Goal: Transaction & Acquisition: Download file/media

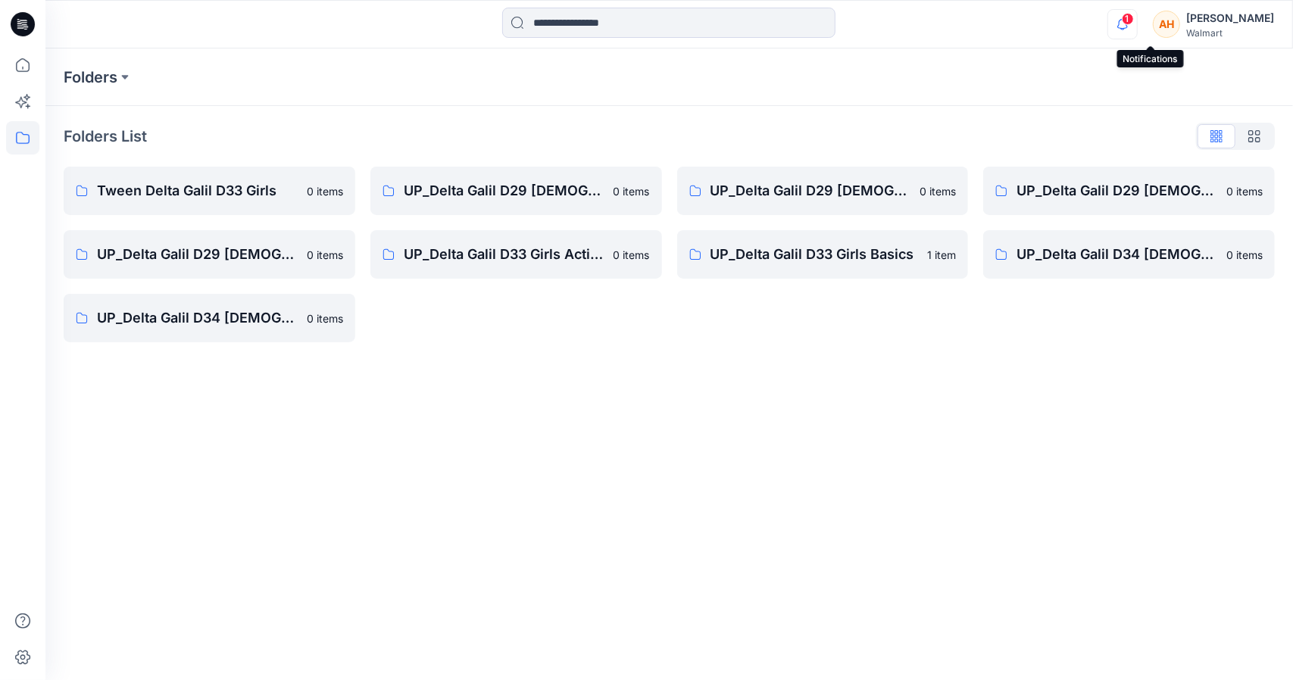
click at [1137, 30] on icon "button" at bounding box center [1122, 24] width 29 height 30
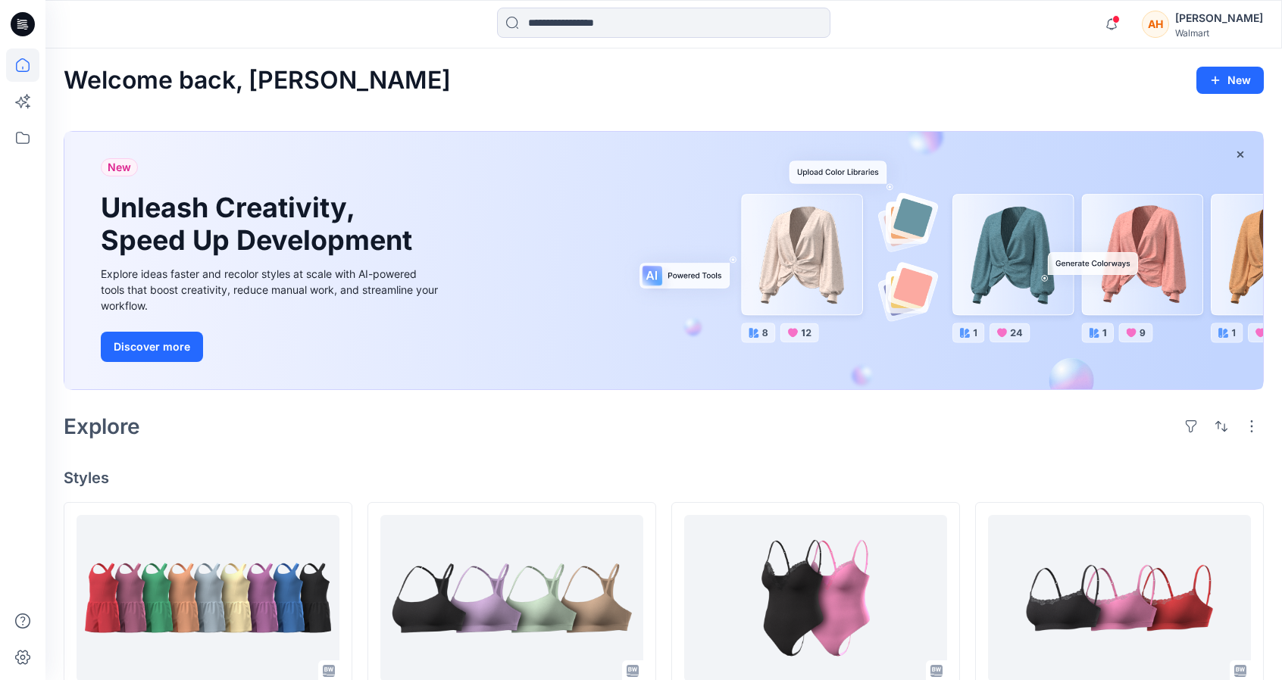
click at [733, 83] on div "Welcome back, Anya New" at bounding box center [664, 81] width 1200 height 28
click at [1212, 33] on div "Walmart" at bounding box center [1219, 32] width 88 height 11
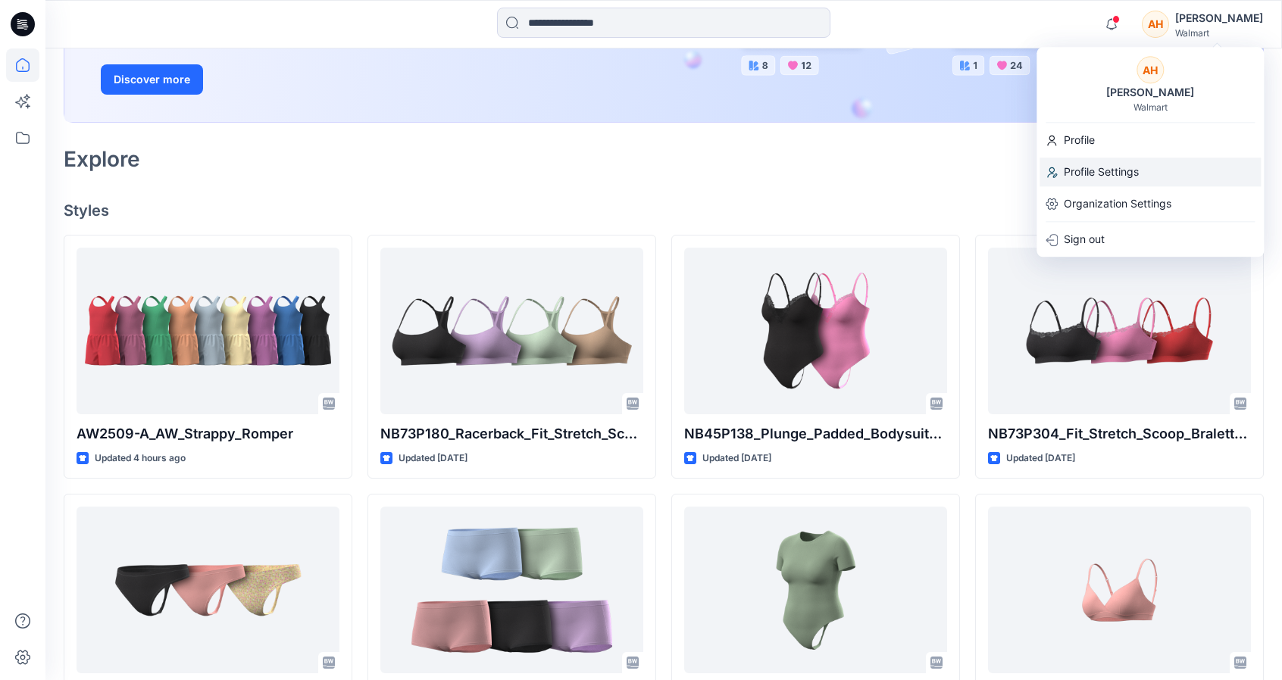
scroll to position [265, 0]
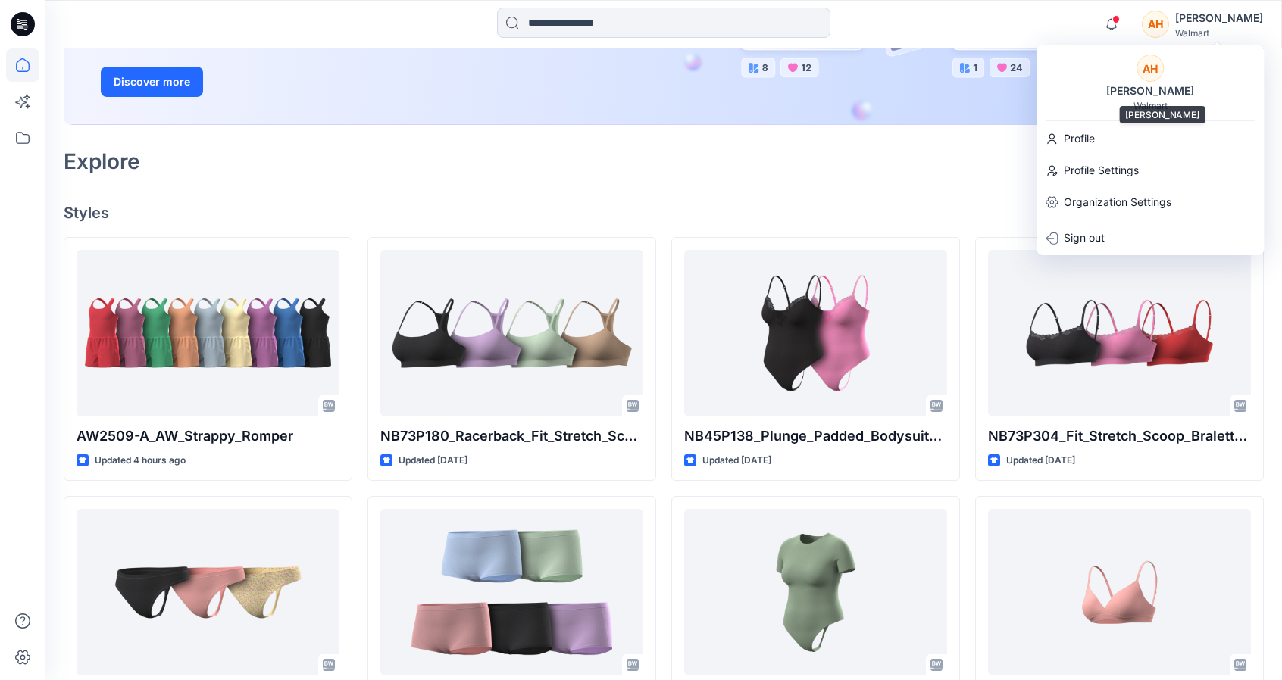
click at [1138, 100] on div "Walmart" at bounding box center [1150, 105] width 34 height 11
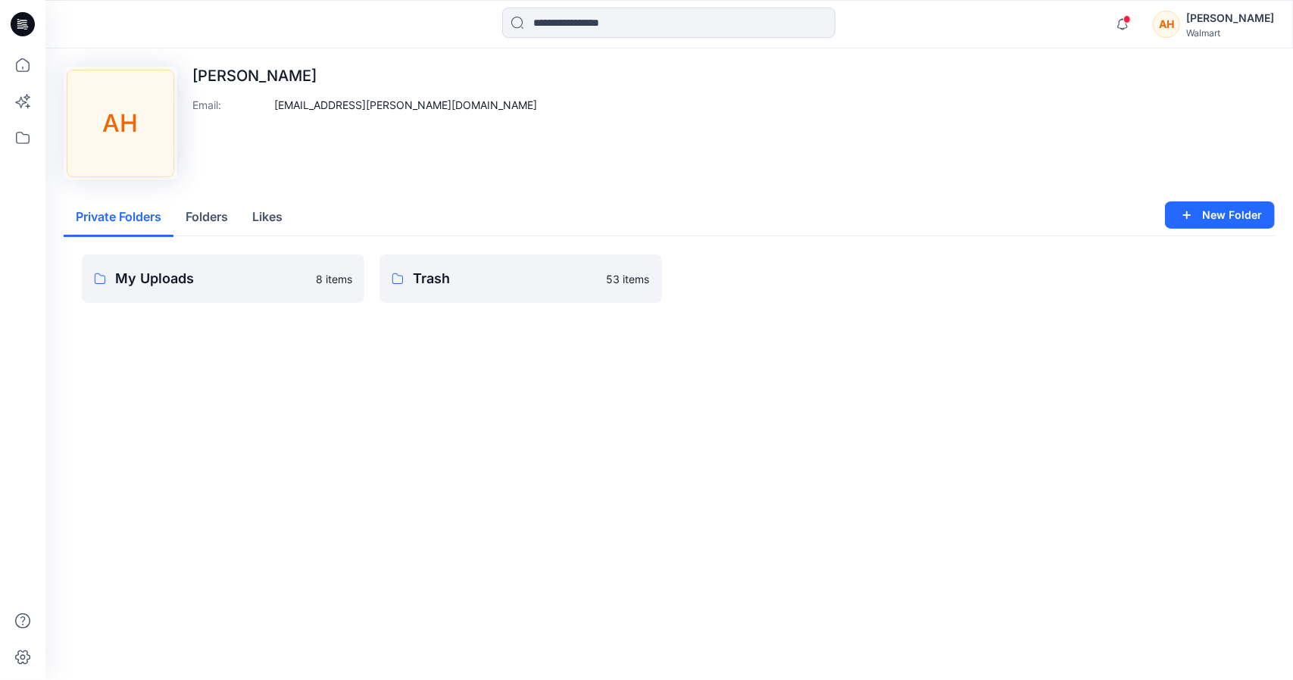
click at [1180, 17] on div "AH" at bounding box center [1166, 24] width 27 height 27
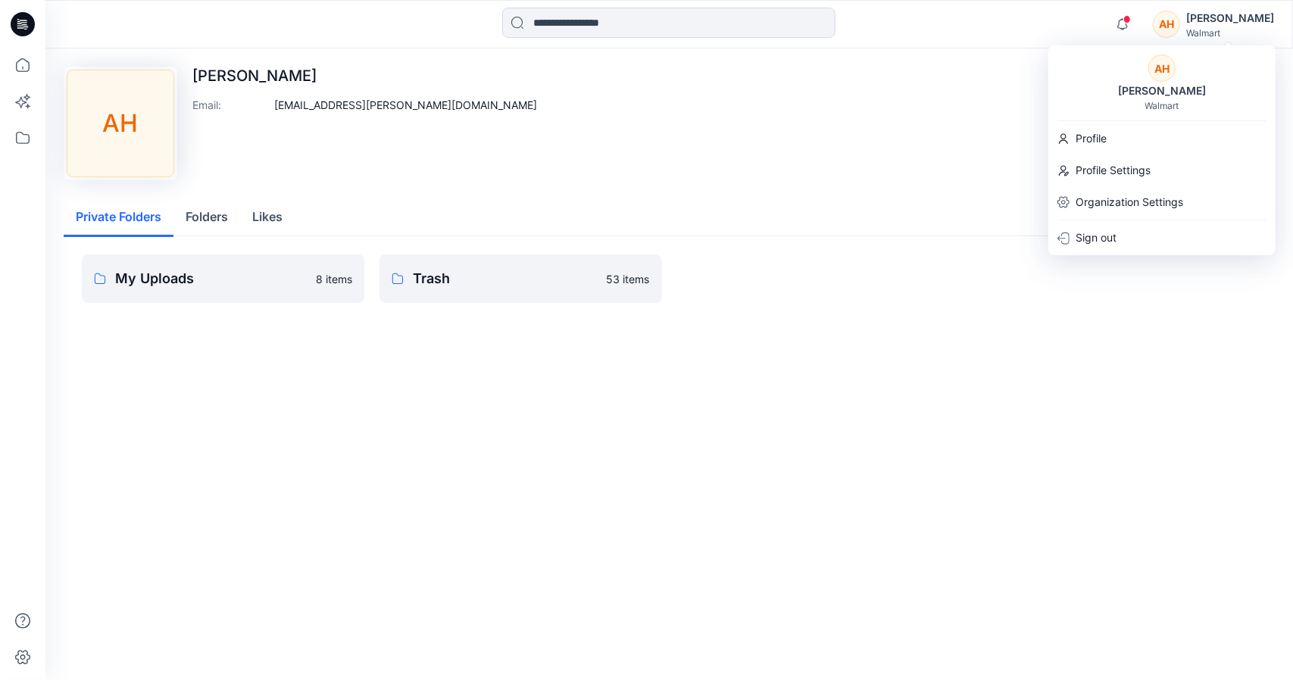
click at [1159, 107] on div "Walmart" at bounding box center [1162, 105] width 34 height 11
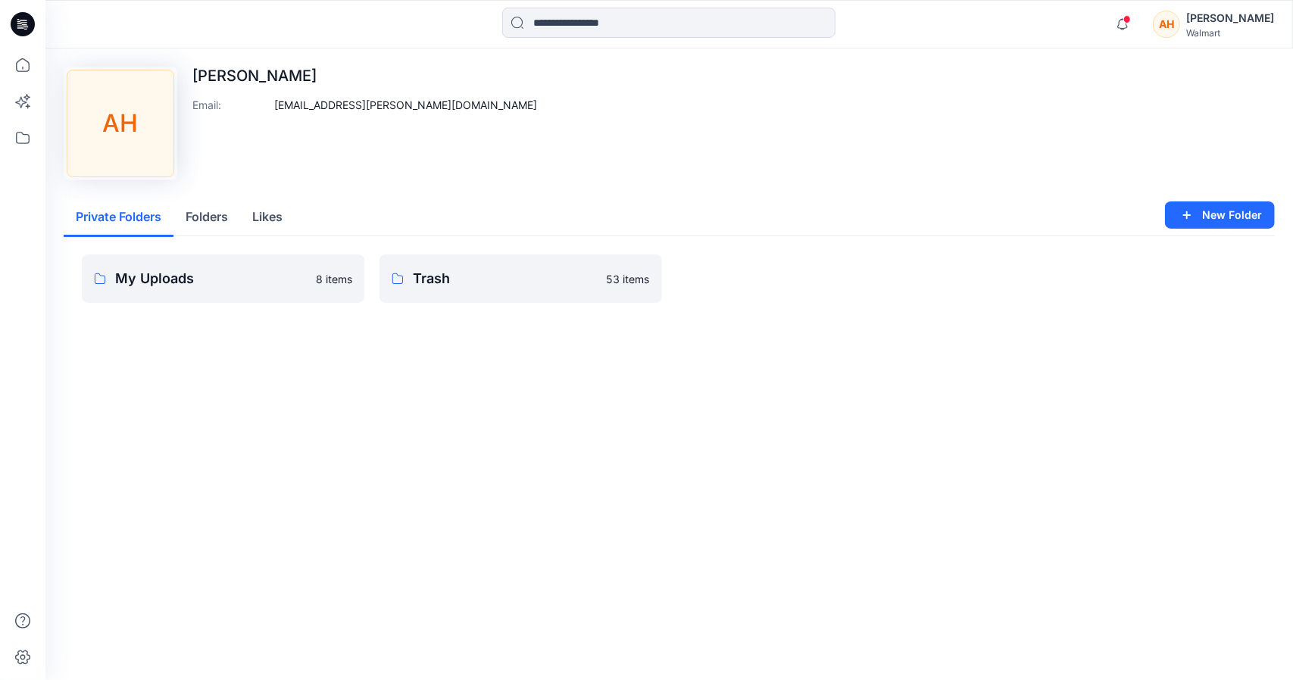
click at [1220, 25] on div "[PERSON_NAME]" at bounding box center [1230, 18] width 88 height 18
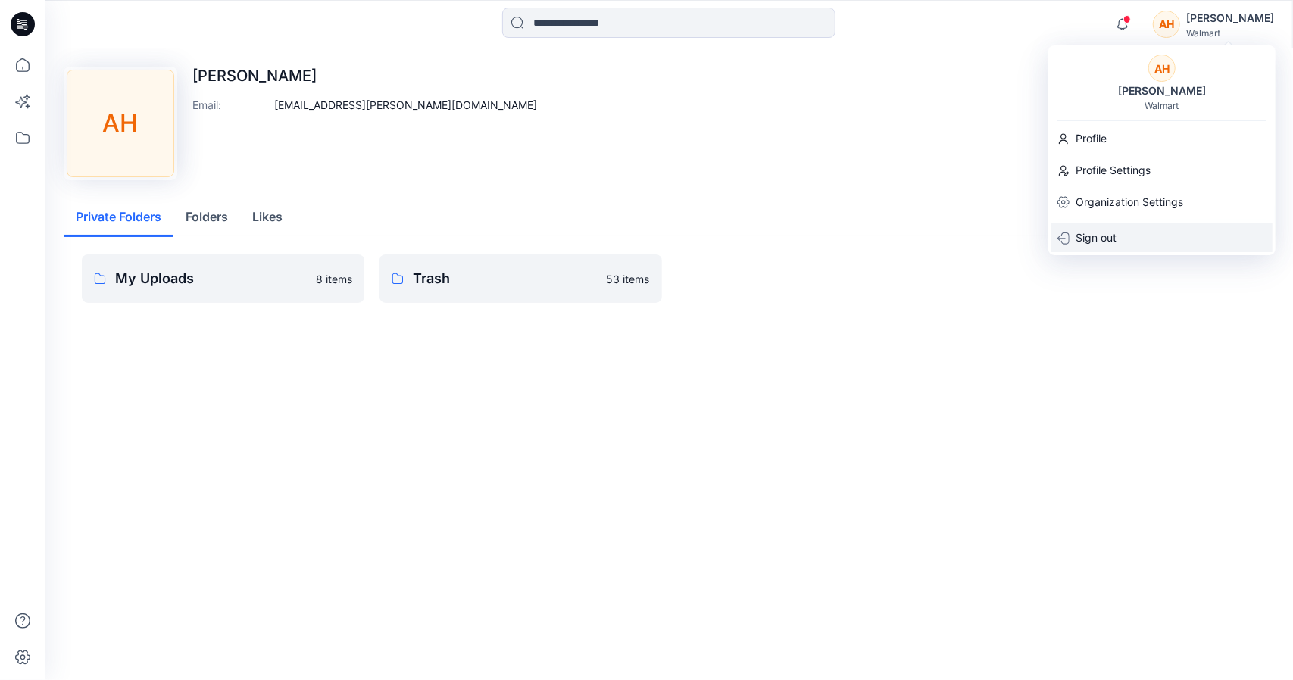
click at [1088, 230] on p "Sign out" at bounding box center [1096, 237] width 41 height 29
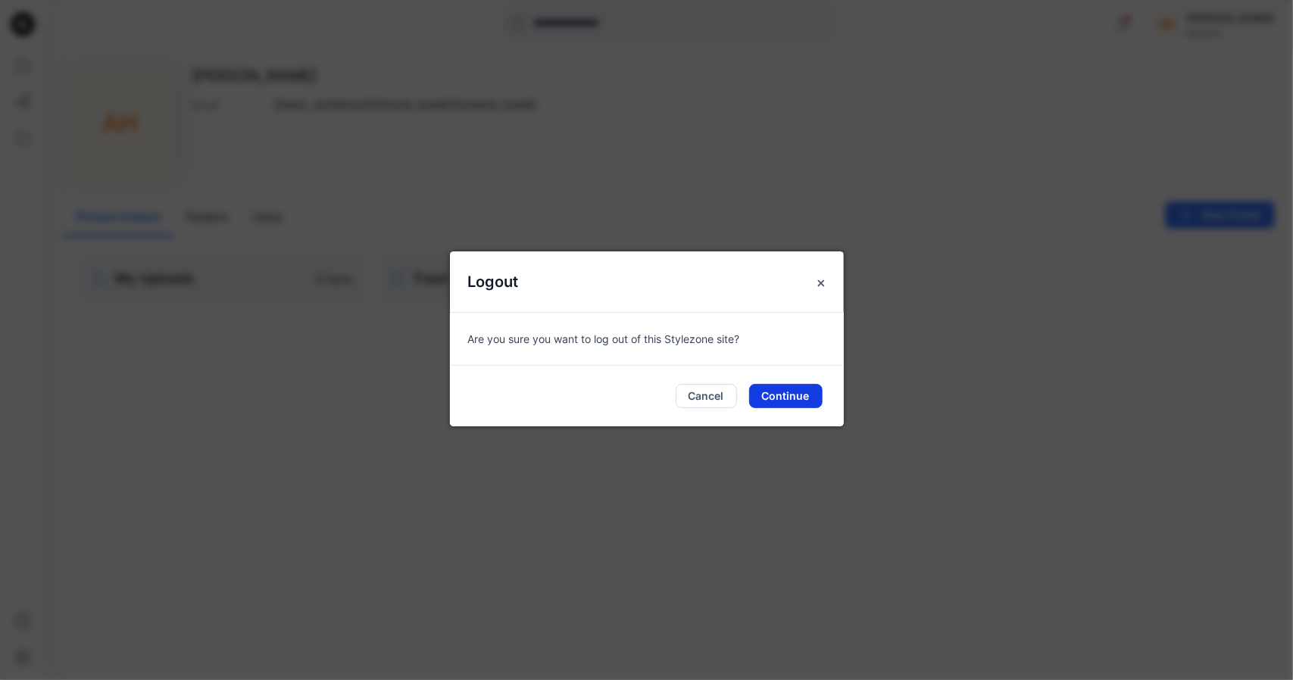
click at [780, 398] on button "Continue" at bounding box center [785, 396] width 73 height 24
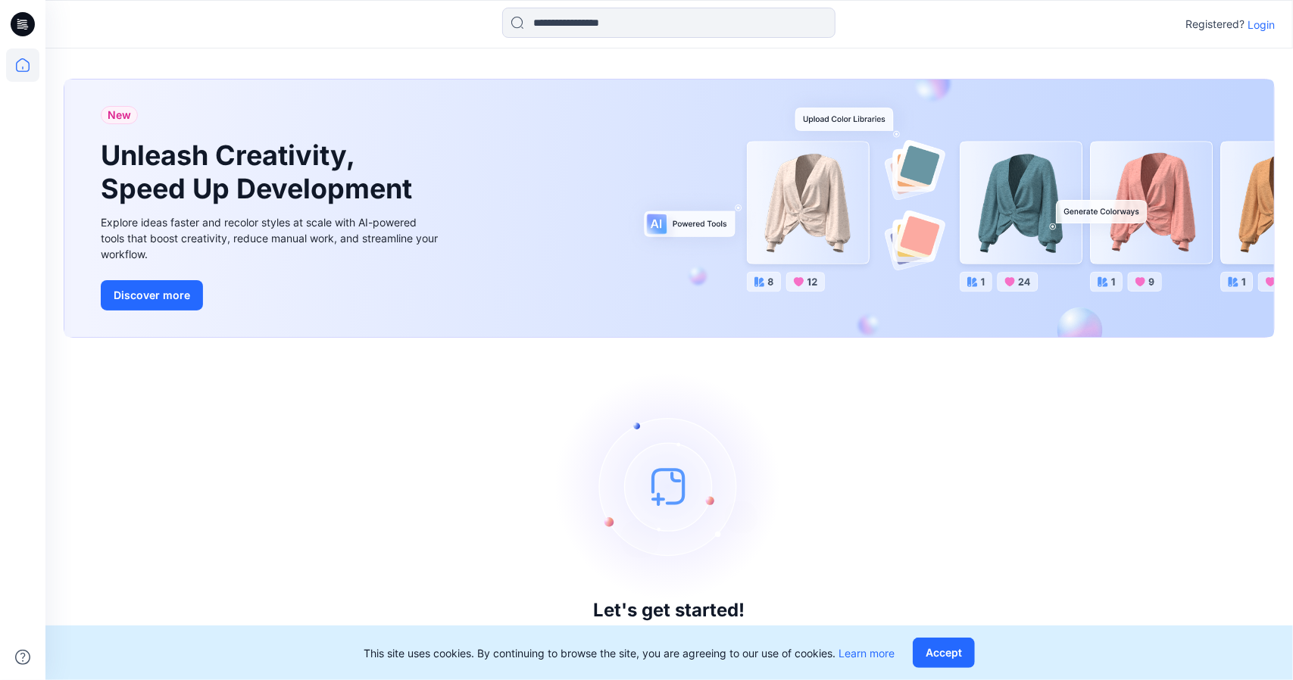
click at [1264, 18] on p "Login" at bounding box center [1261, 25] width 27 height 16
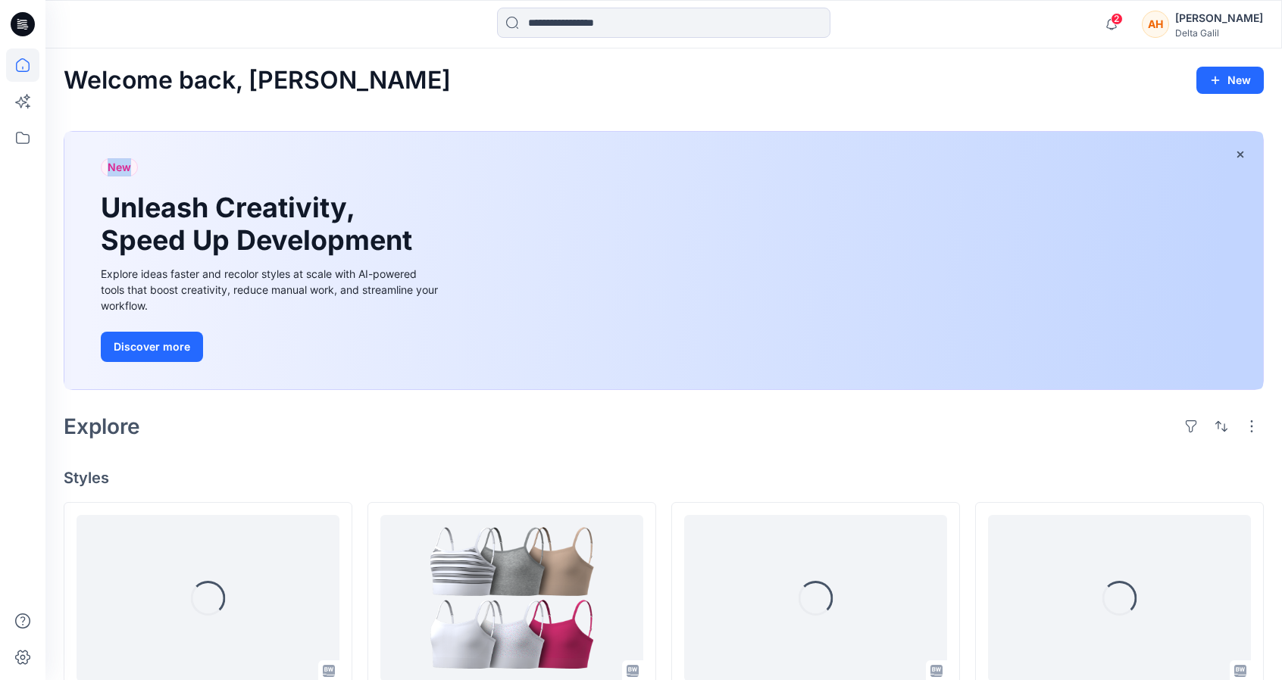
drag, startPoint x: 283, startPoint y: 166, endPoint x: 508, endPoint y: 114, distance: 230.8
click at [508, 114] on div "Welcome back, Anya New New Unleash Creativity, Speed Up Development Explore ide…" at bounding box center [663, 692] width 1236 height 1289
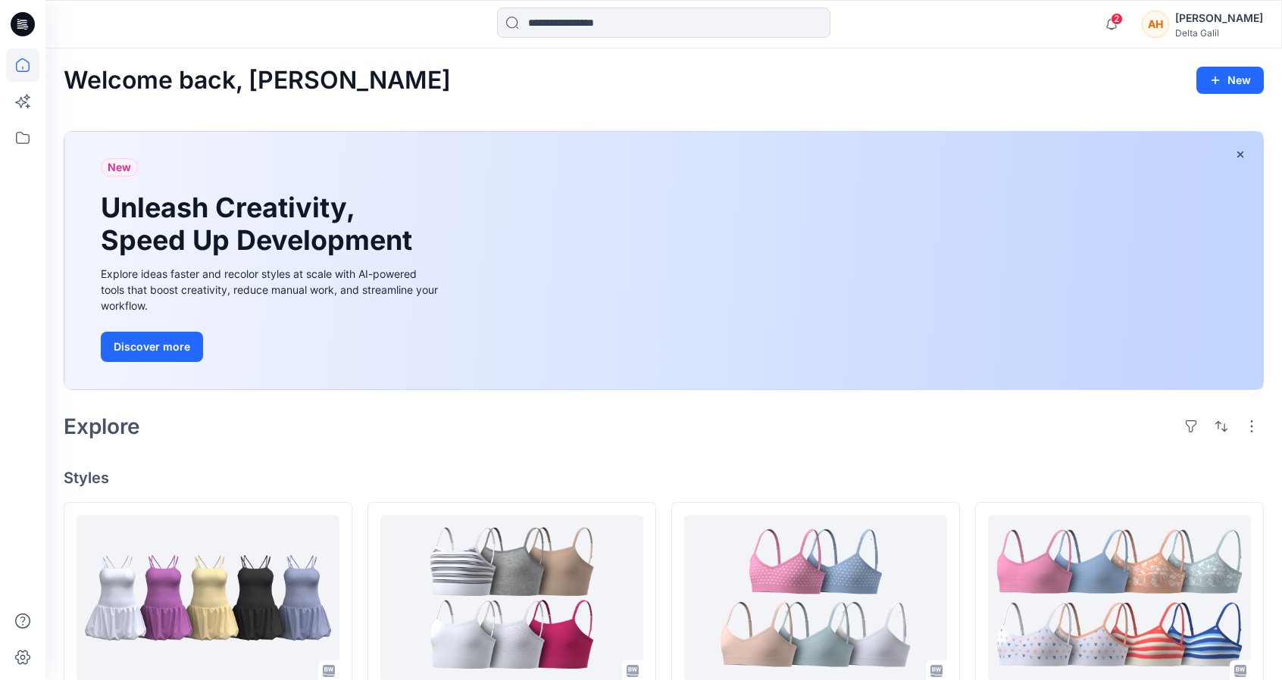
click at [508, 114] on div "Welcome back, Anya New New Unleash Creativity, Speed Up Development Explore ide…" at bounding box center [663, 692] width 1236 height 1289
click at [1126, 23] on icon "button" at bounding box center [1111, 24] width 29 height 30
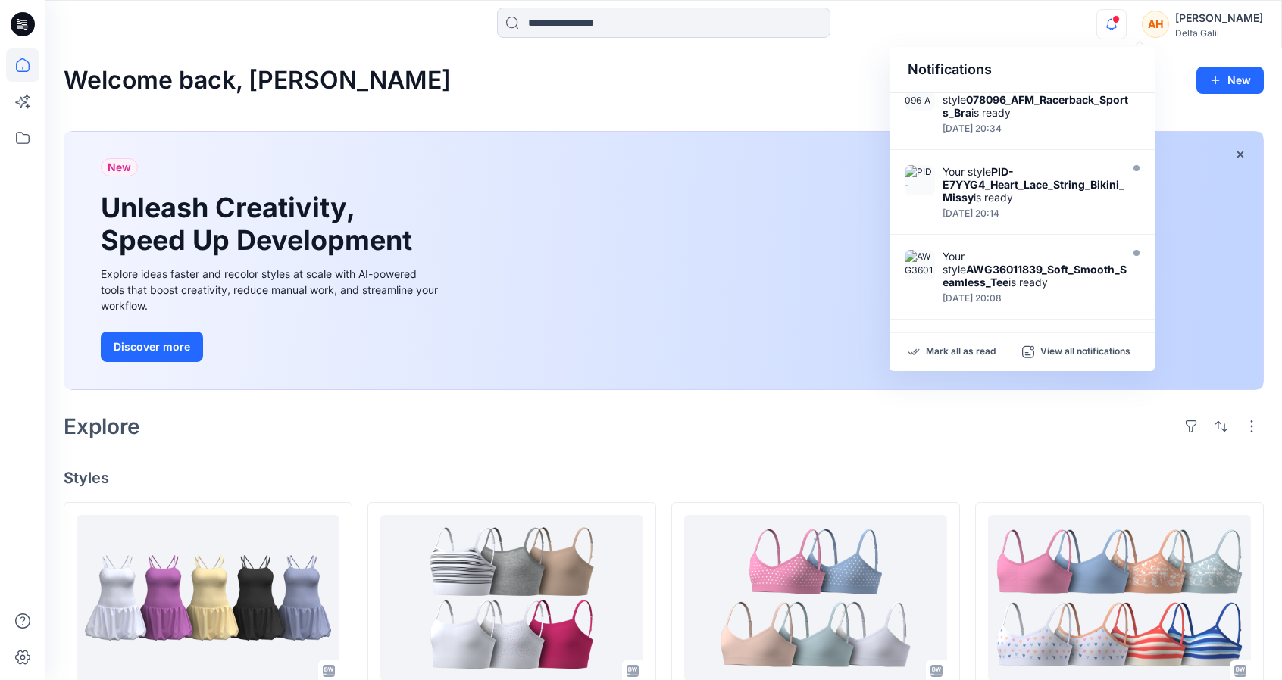
scroll to position [611, 0]
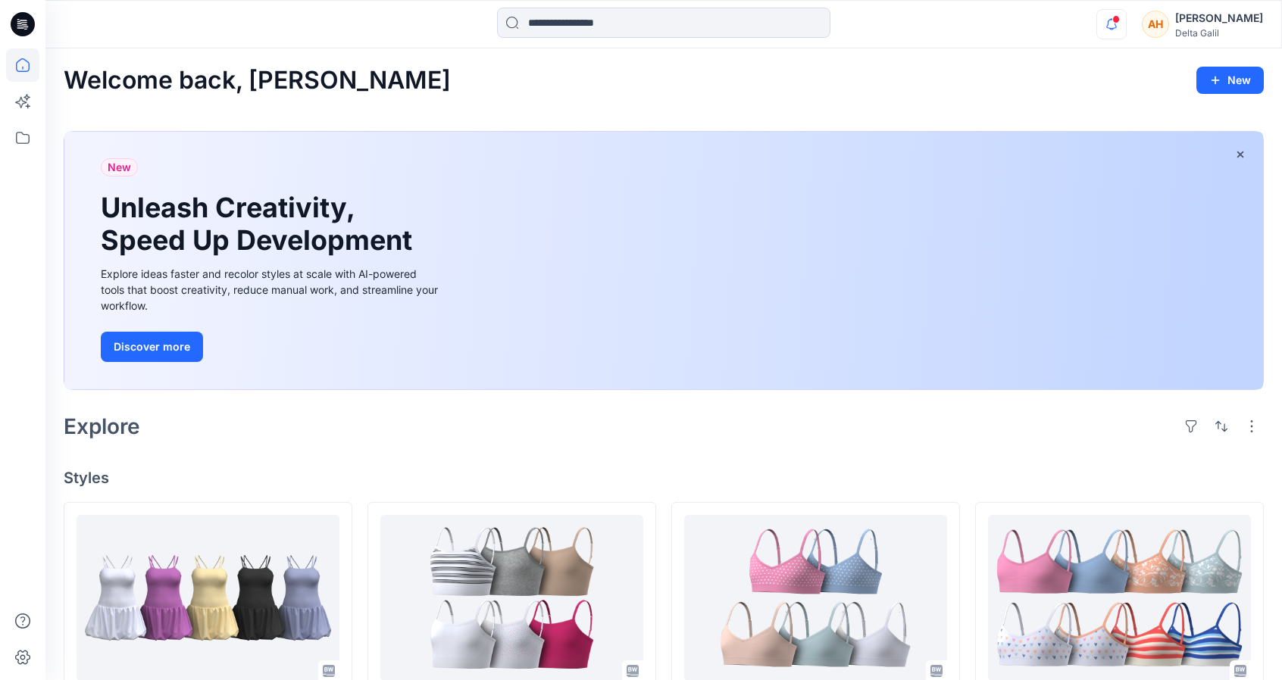
drag, startPoint x: 20, startPoint y: 12, endPoint x: 1147, endPoint y: 20, distance: 1127.2
click at [1120, 17] on div at bounding box center [1108, 13] width 24 height 8
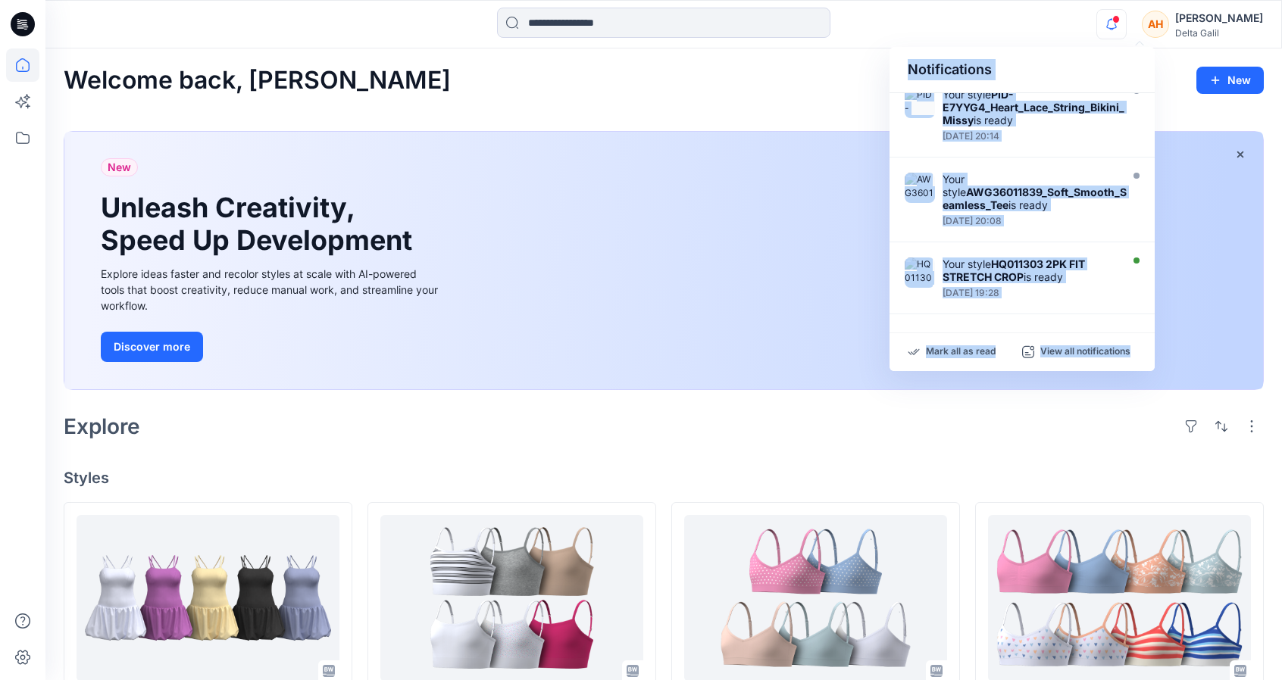
click at [1158, 32] on div "Notifications Dorelle Mcpherson has updated RA269961A_Bubble_DressB with RA2699…" at bounding box center [1179, 24] width 167 height 33
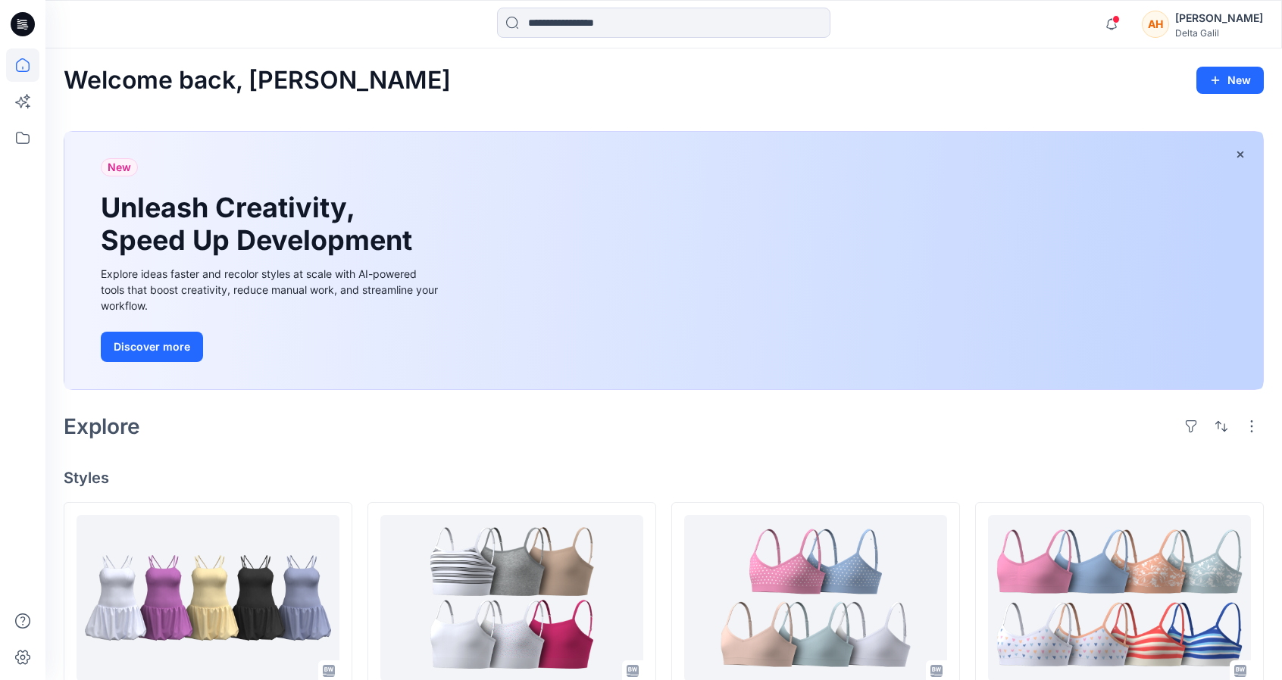
click at [1159, 31] on div "Notifications Dorelle Mcpherson has updated RA269961A_Bubble_DressB with RA2699…" at bounding box center [1179, 24] width 167 height 33
click at [1126, 25] on icon "button" at bounding box center [1111, 24] width 29 height 30
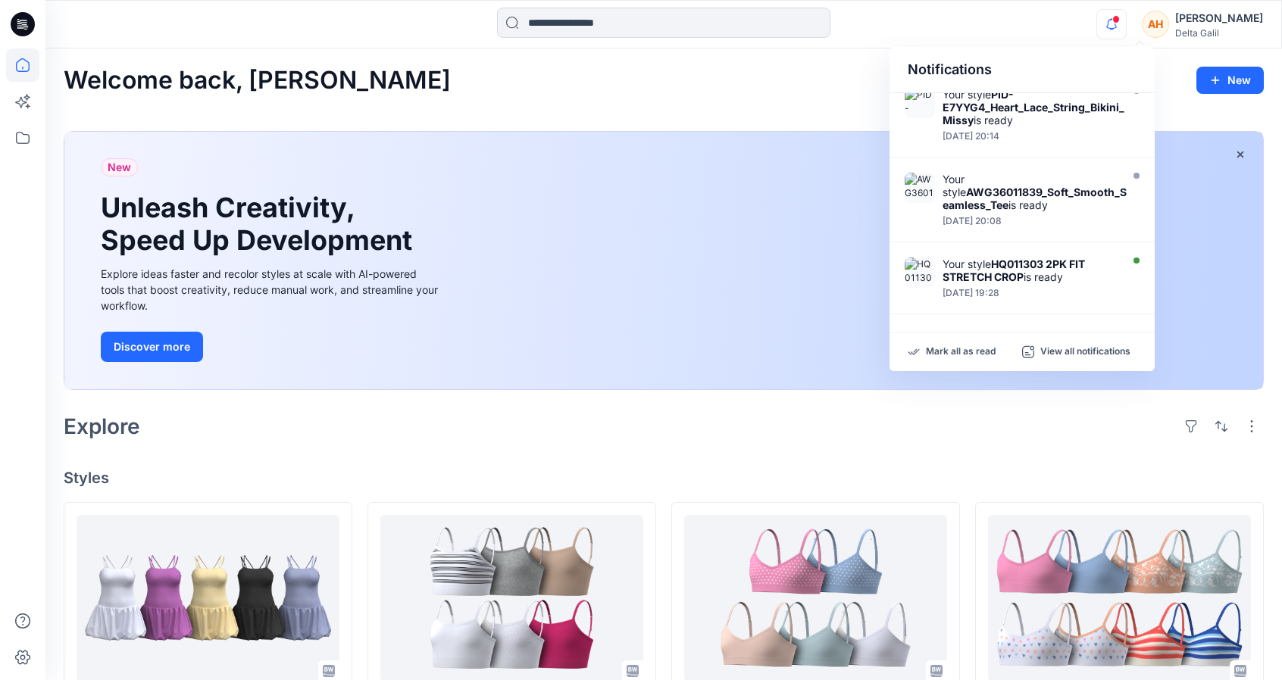
click at [1126, 25] on icon "button" at bounding box center [1111, 24] width 29 height 30
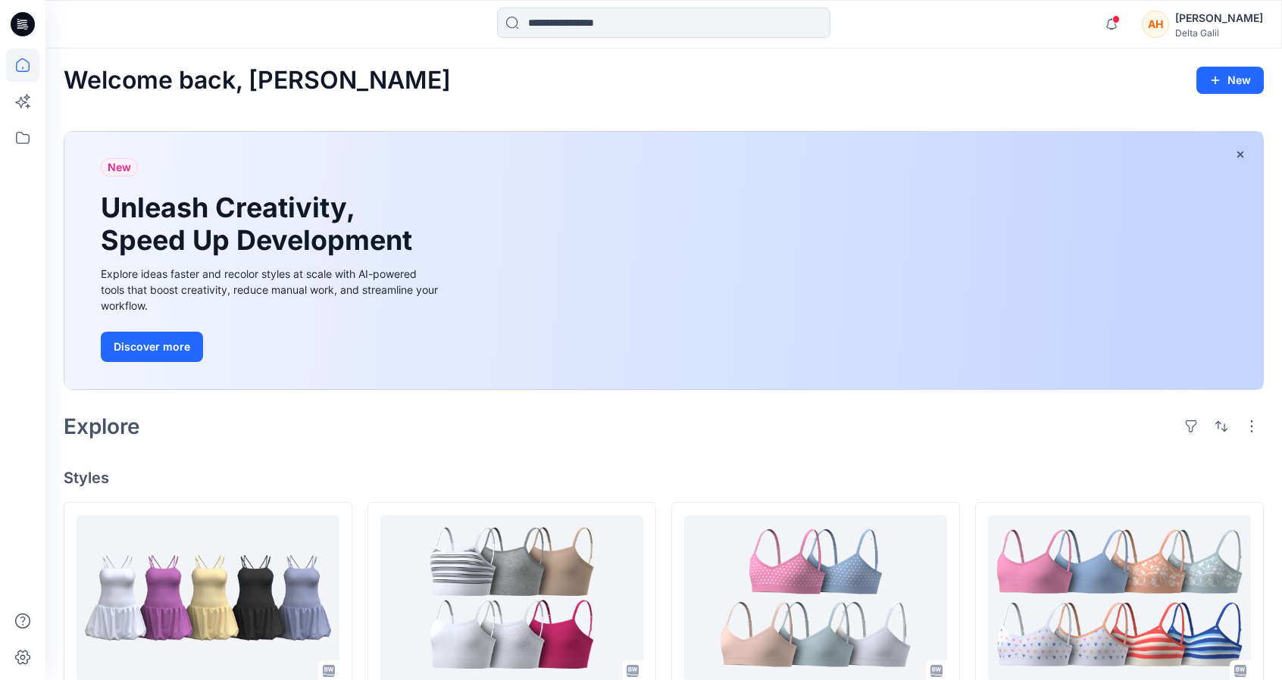
click at [1230, 17] on div "[PERSON_NAME]" at bounding box center [1219, 18] width 88 height 18
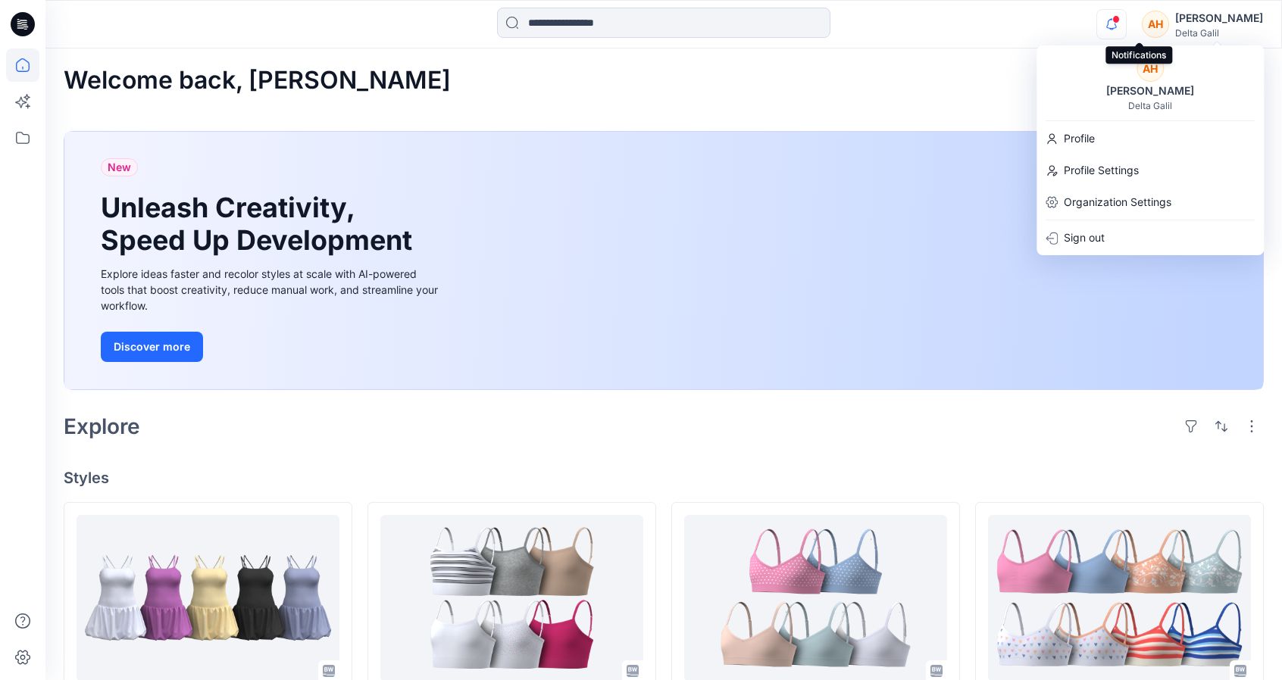
click at [1117, 28] on icon "button" at bounding box center [1111, 24] width 11 height 10
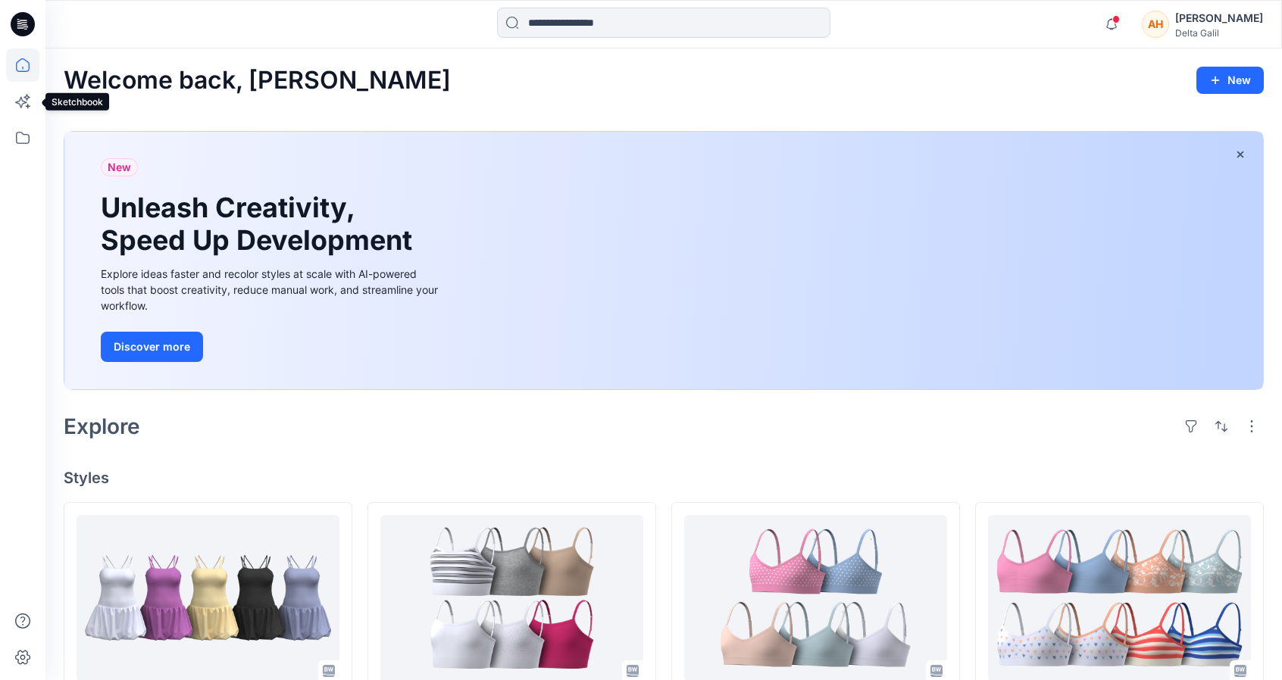
drag, startPoint x: 27, startPoint y: 98, endPoint x: 12, endPoint y: 67, distance: 34.6
click at [12, 67] on icon at bounding box center [22, 64] width 33 height 33
click at [16, 148] on icon at bounding box center [22, 137] width 33 height 33
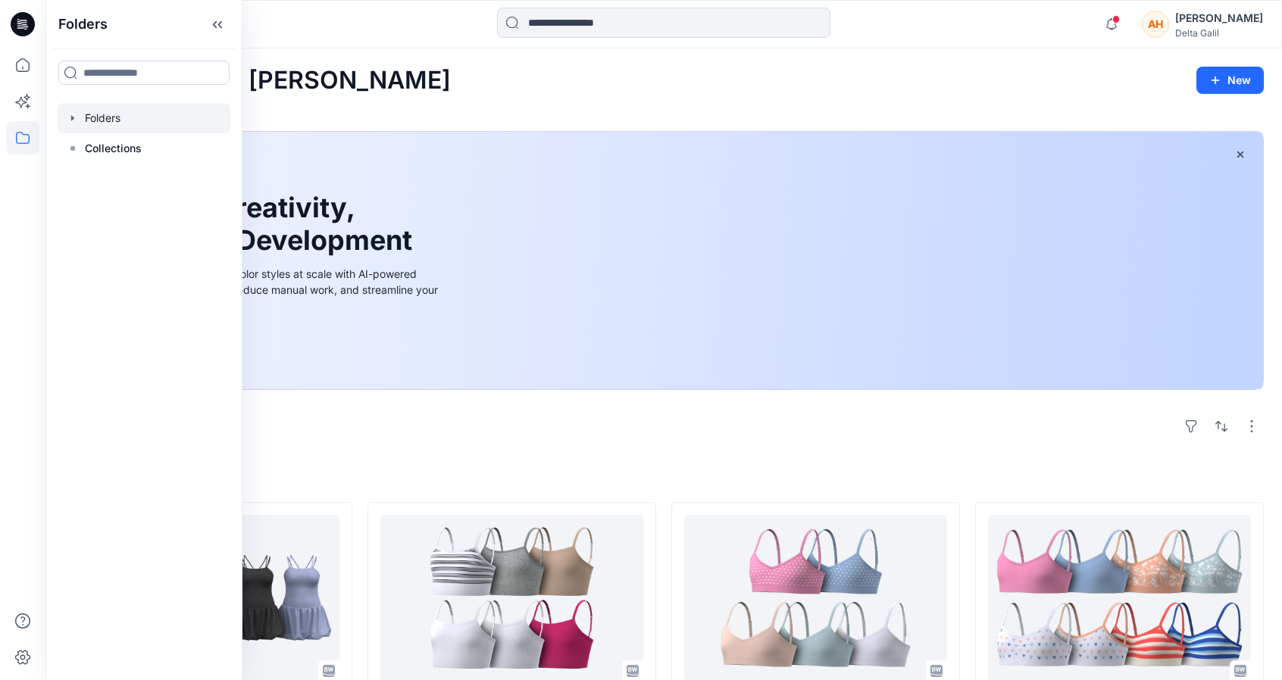
drag, startPoint x: 92, startPoint y: 143, endPoint x: 80, endPoint y: 115, distance: 30.8
click at [80, 115] on div at bounding box center [144, 118] width 173 height 30
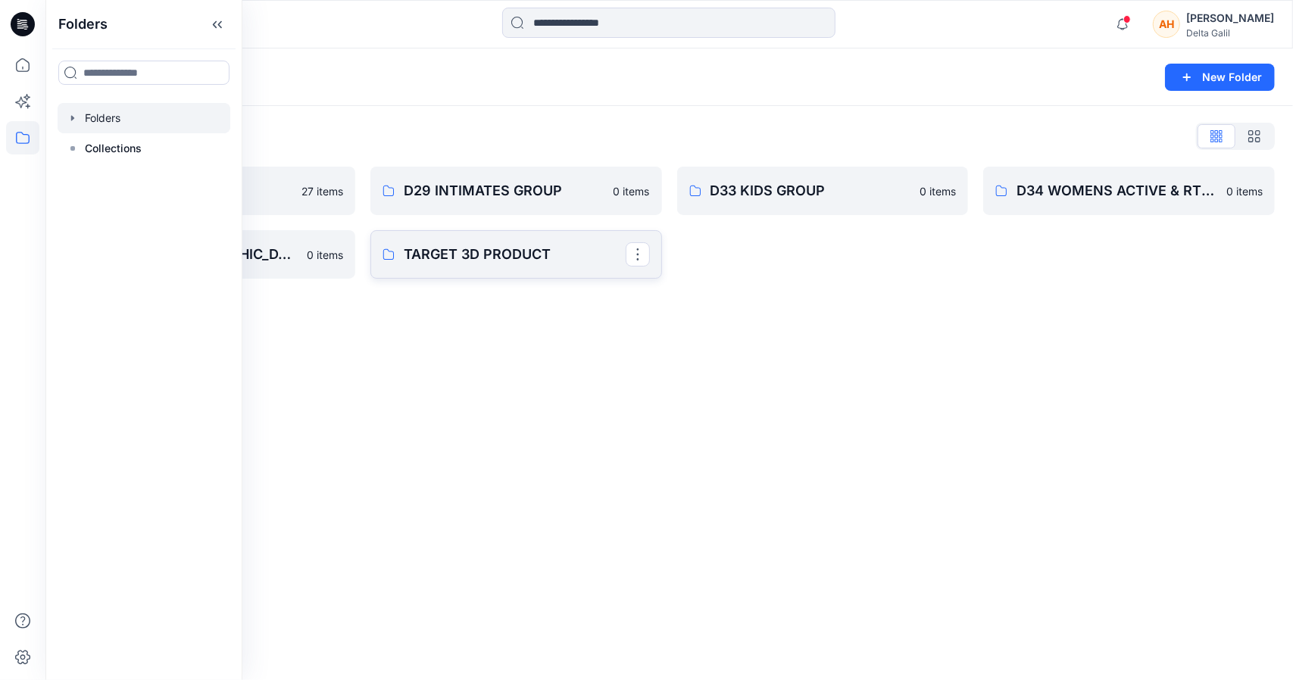
click at [515, 242] on link "TARGET 3D PRODUCT" at bounding box center [516, 254] width 292 height 48
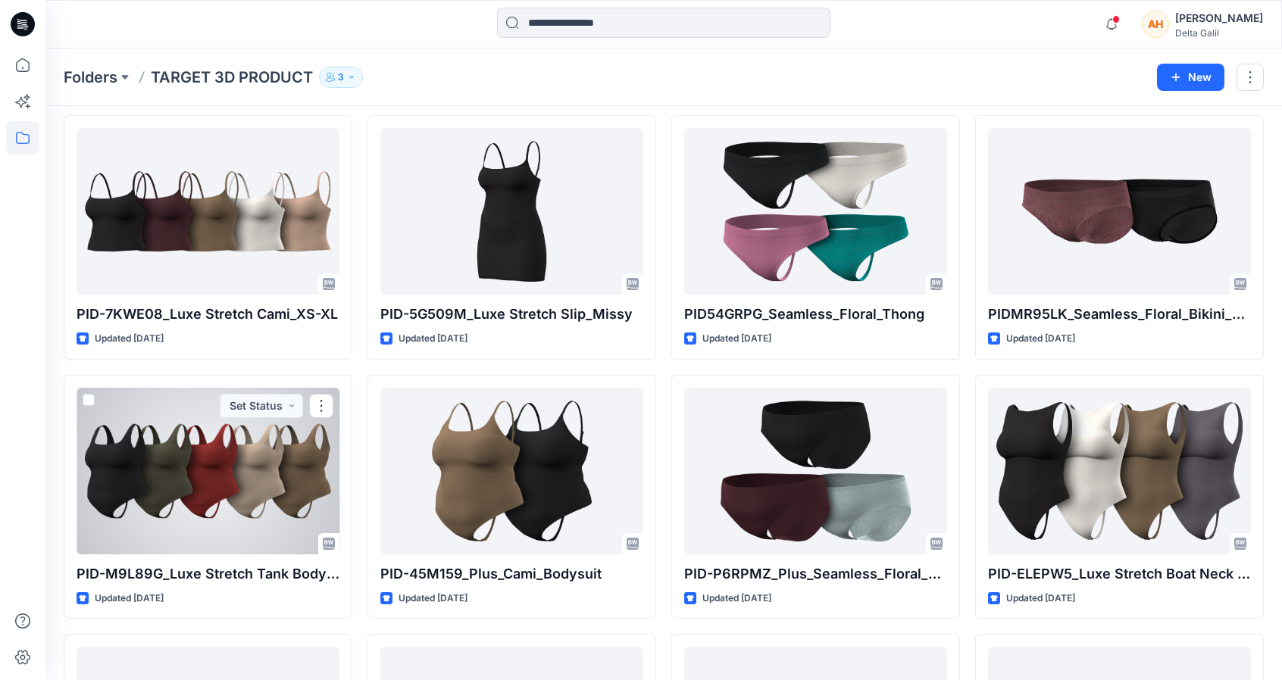
scroll to position [232, 0]
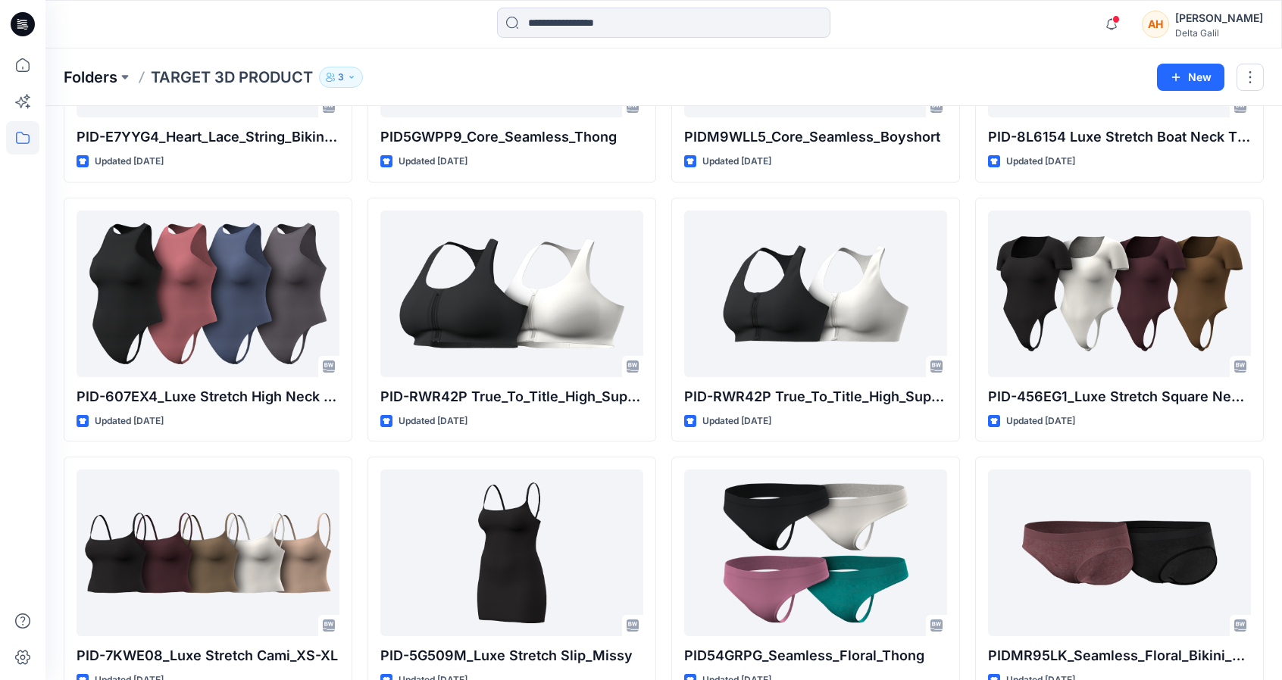
click at [105, 77] on p "Folders" at bounding box center [91, 77] width 54 height 21
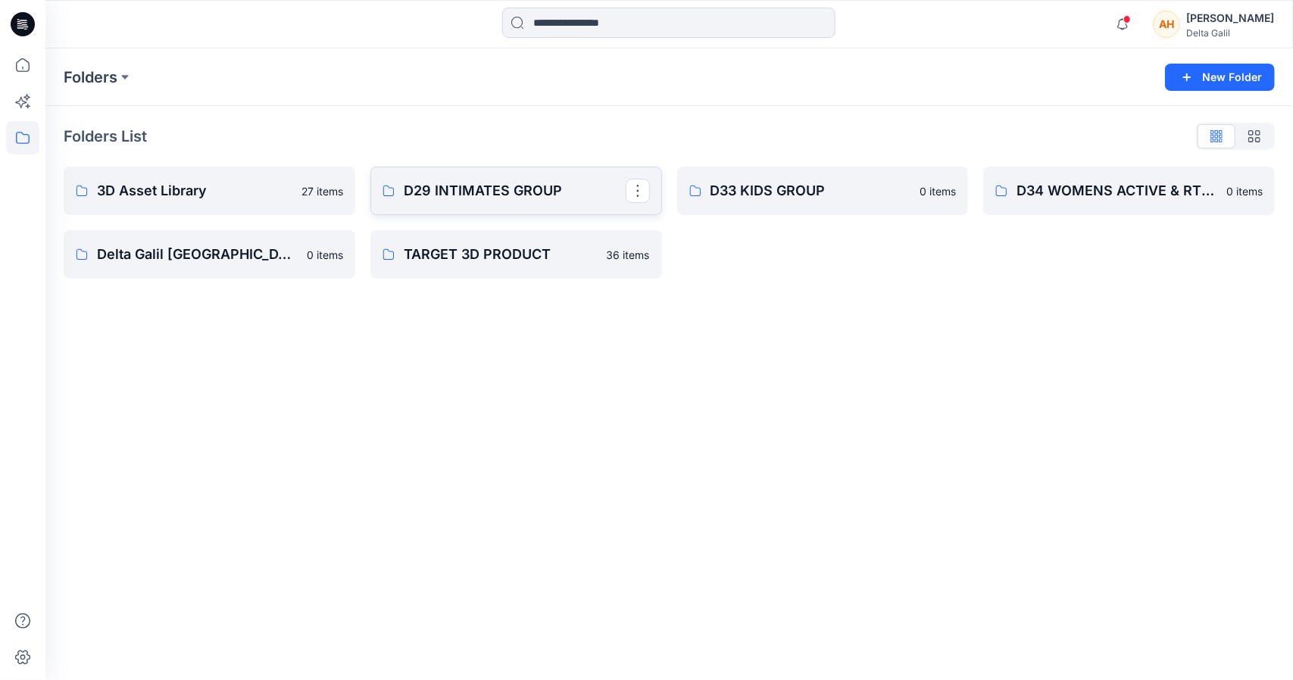
click at [536, 195] on p "D29 INTIMATES GROUP" at bounding box center [515, 190] width 222 height 21
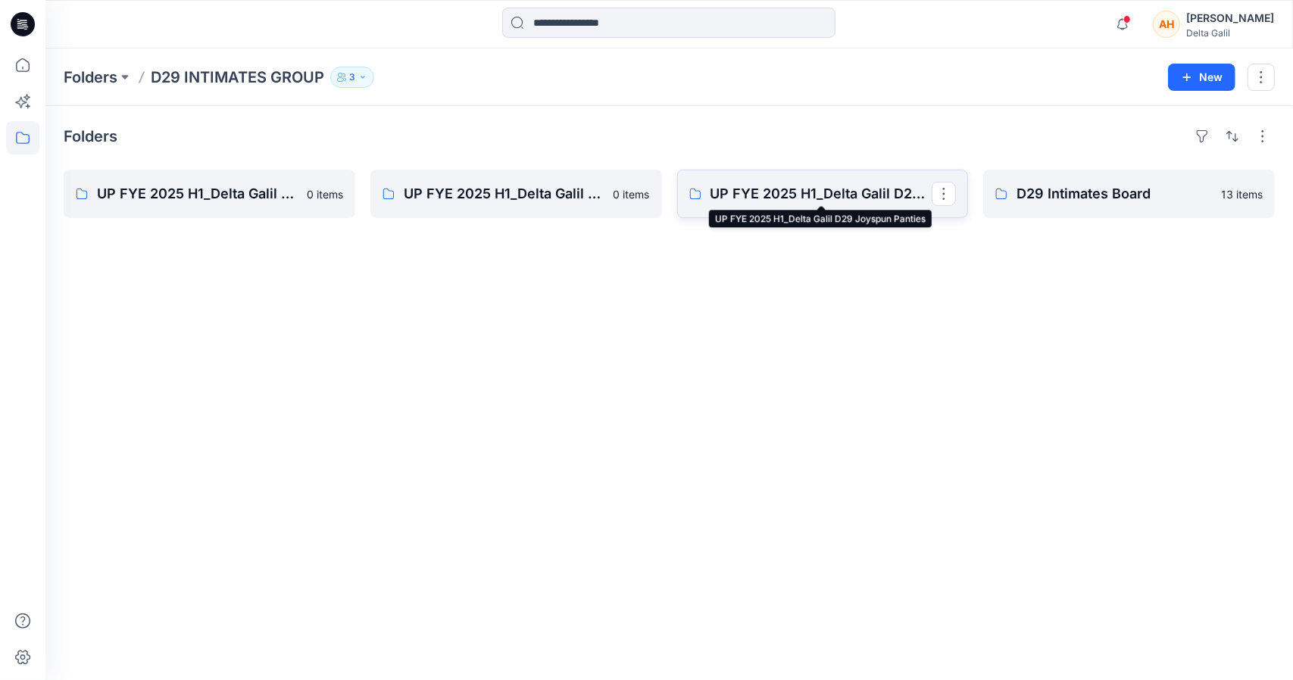
click at [892, 183] on p "UP FYE 2025 H1_Delta Galil D29 Joyspun Panties" at bounding box center [822, 193] width 222 height 21
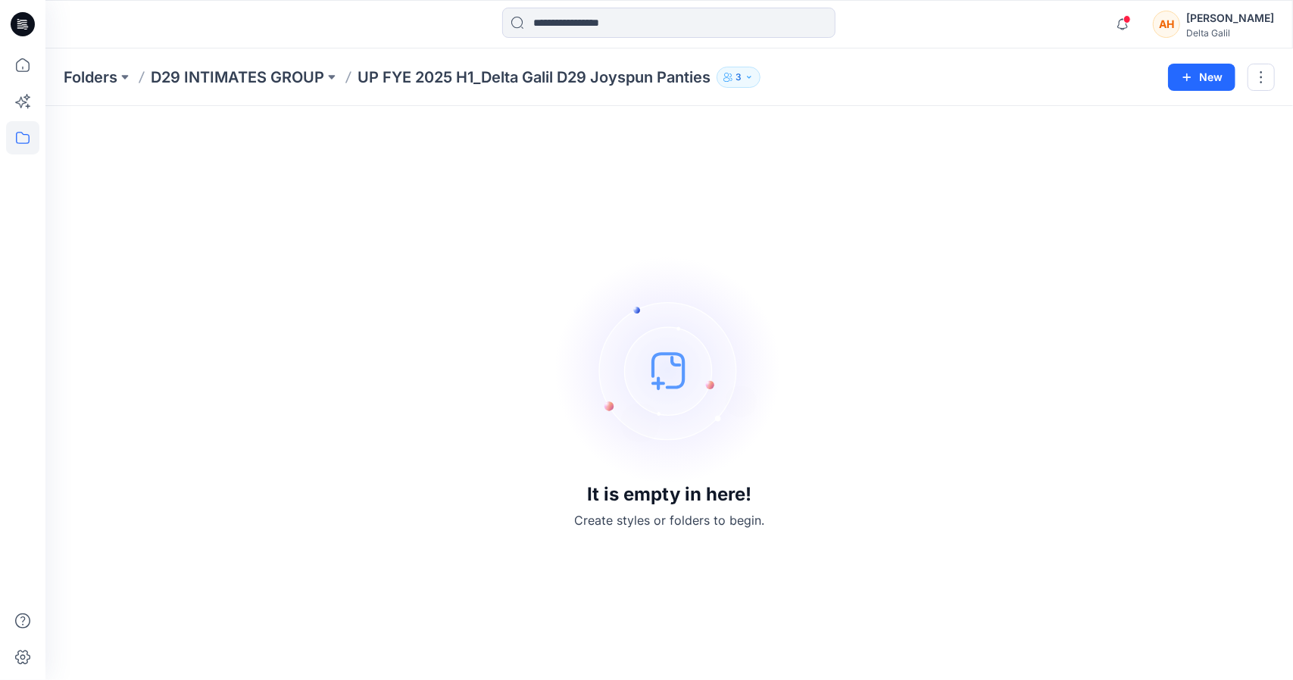
click at [249, 89] on div "Folders D29 INTIMATES GROUP UP FYE 2025 H1_Delta Galil D29 Joyspun Panties 3 New" at bounding box center [669, 77] width 1248 height 58
click at [254, 81] on p "D29 INTIMATES GROUP" at bounding box center [237, 77] width 173 height 21
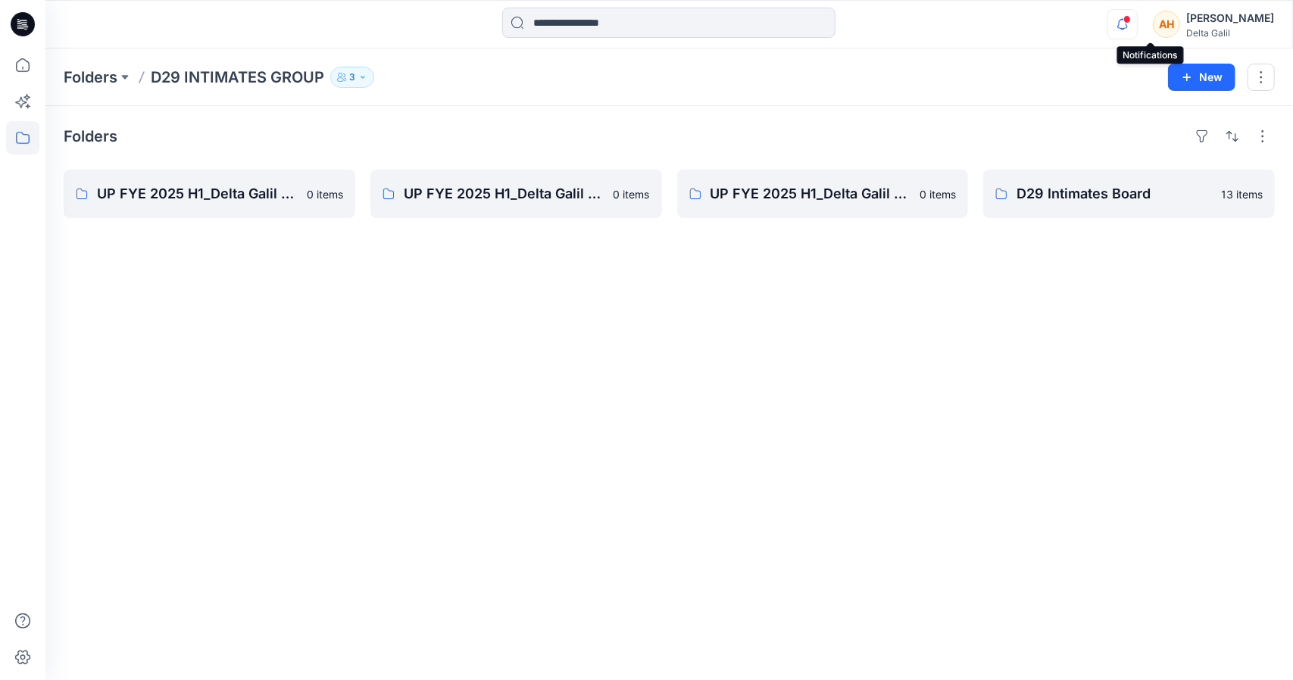
click at [1137, 18] on icon "button" at bounding box center [1122, 24] width 29 height 30
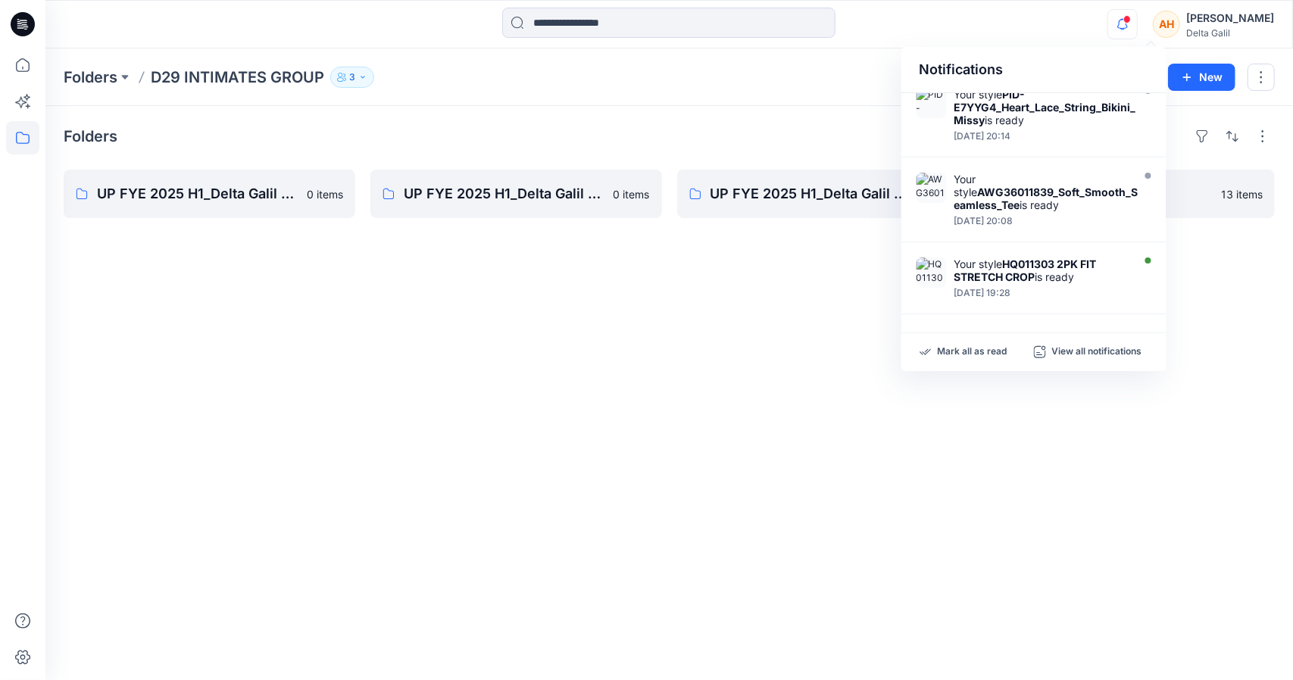
click at [1251, 38] on div "Anya Haber Delta Galil" at bounding box center [1230, 24] width 88 height 30
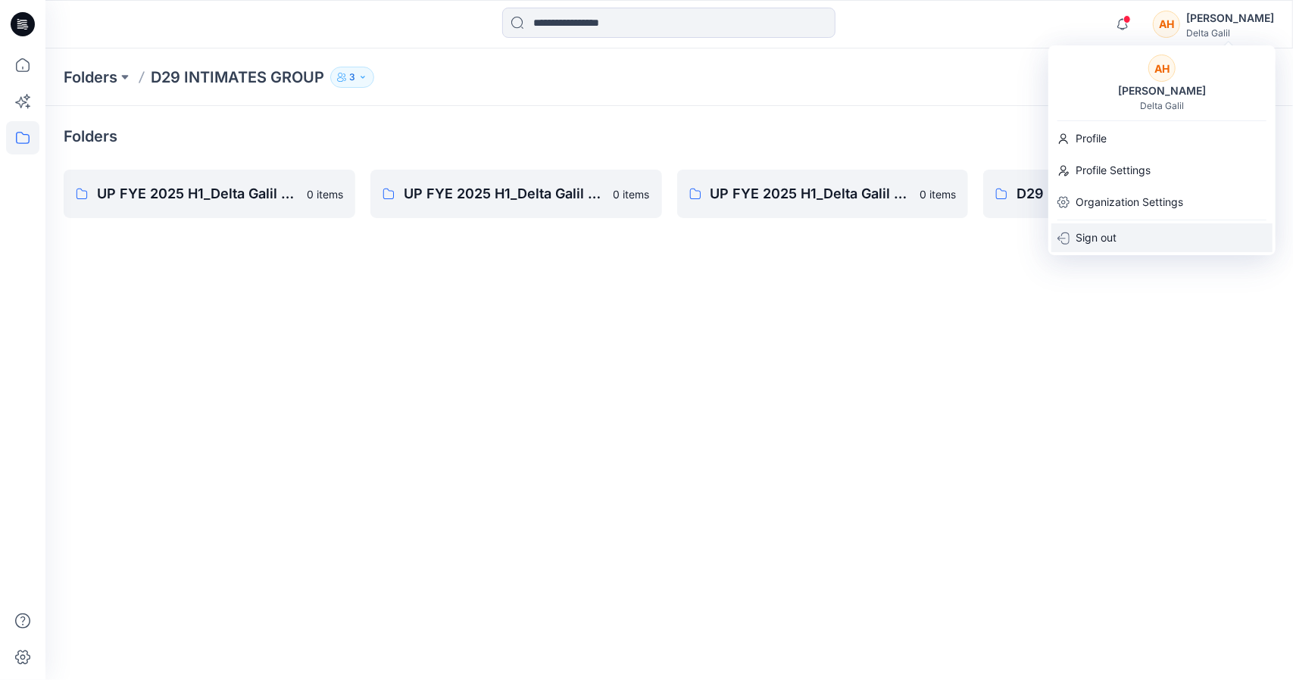
click at [1091, 236] on p "Sign out" at bounding box center [1096, 237] width 41 height 29
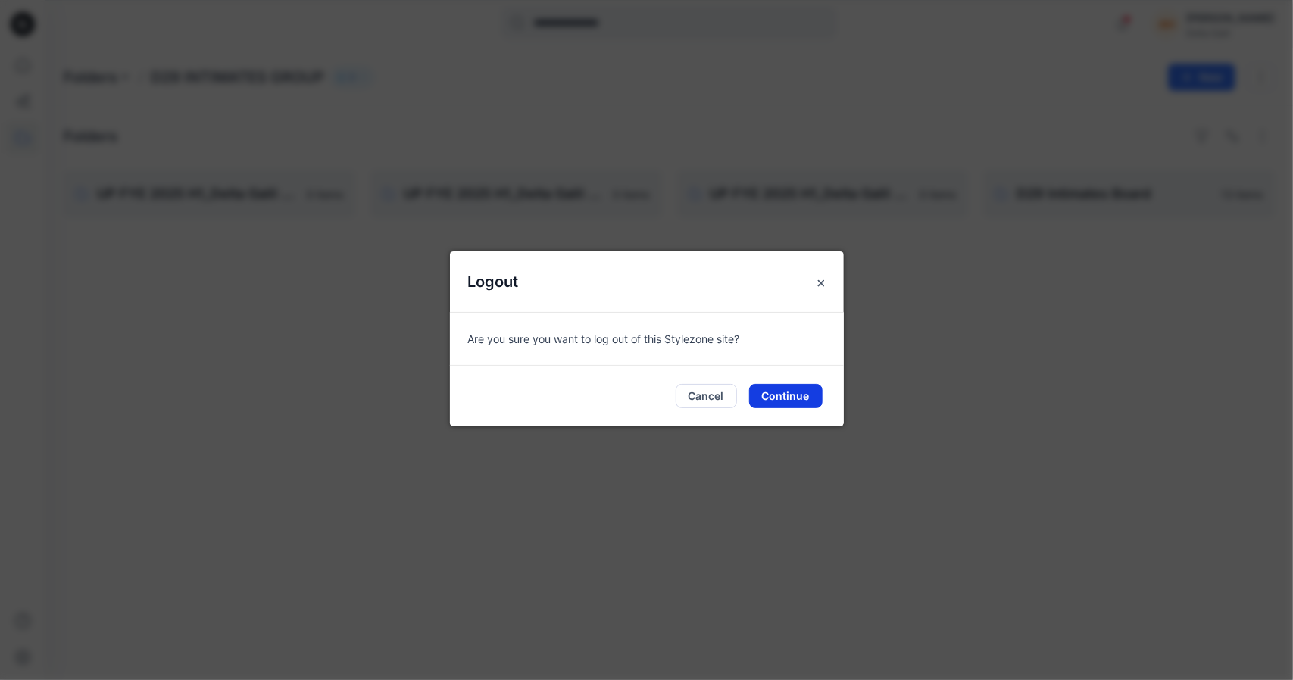
click at [780, 389] on button "Continue" at bounding box center [785, 396] width 73 height 24
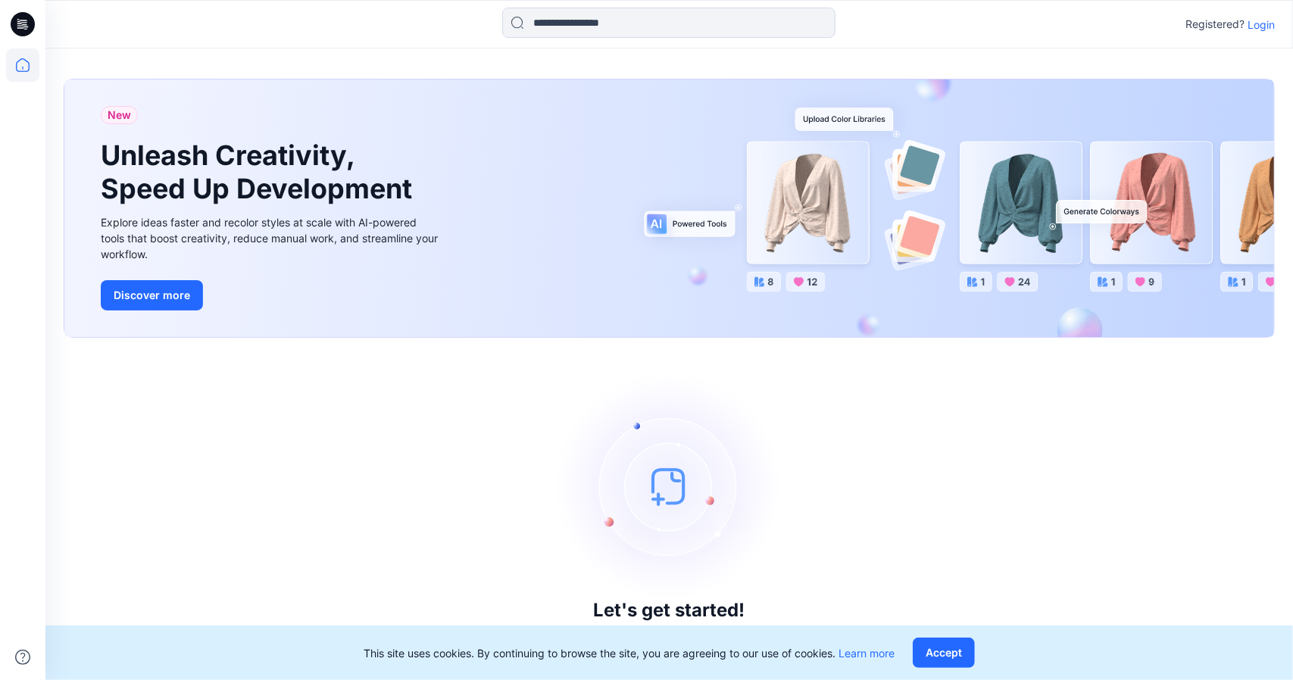
click at [1262, 24] on p "Login" at bounding box center [1261, 25] width 27 height 16
click at [1251, 26] on p "Login" at bounding box center [1261, 25] width 27 height 16
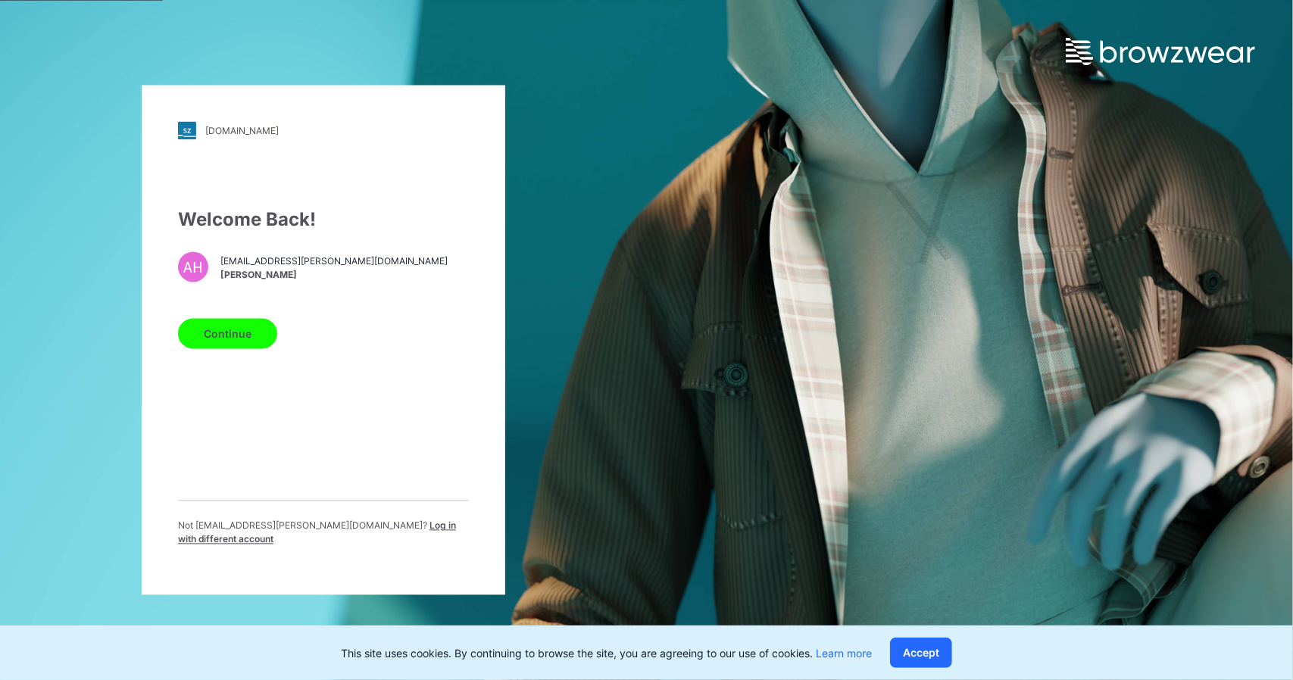
click at [222, 331] on button "Continue" at bounding box center [227, 334] width 99 height 30
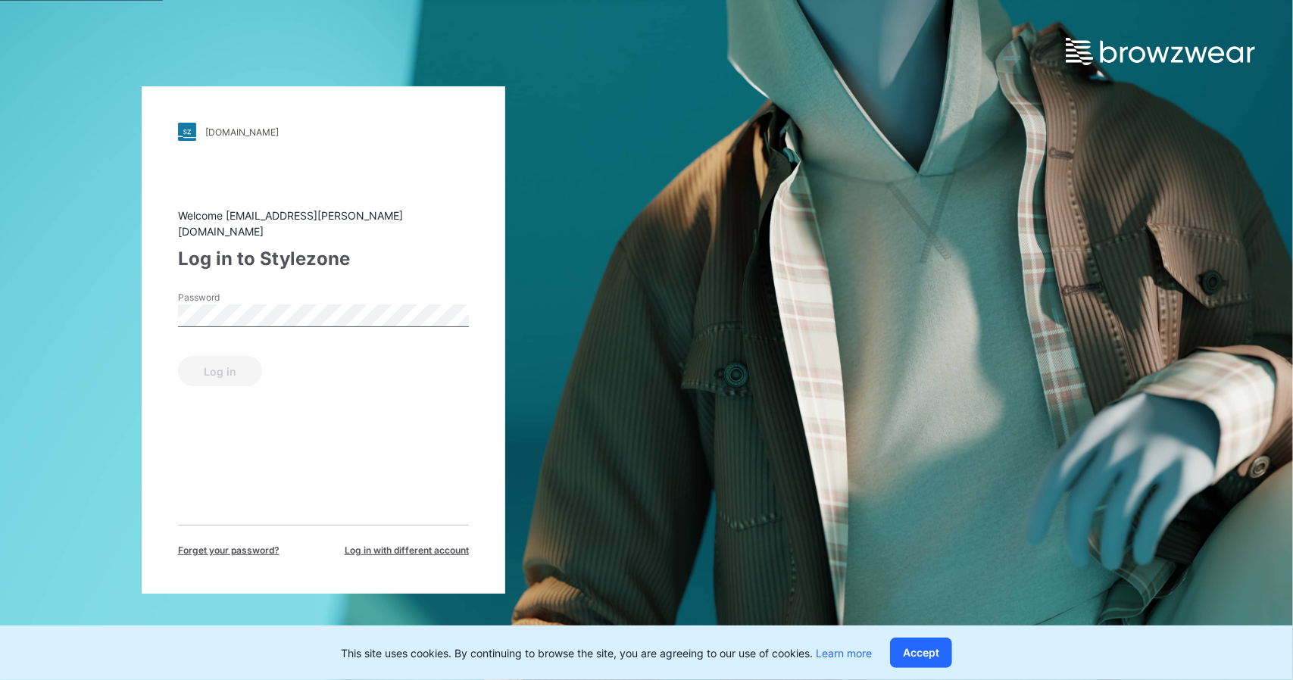
click at [223, 319] on div "Password" at bounding box center [323, 313] width 291 height 45
click at [201, 367] on button "Log in" at bounding box center [220, 371] width 84 height 30
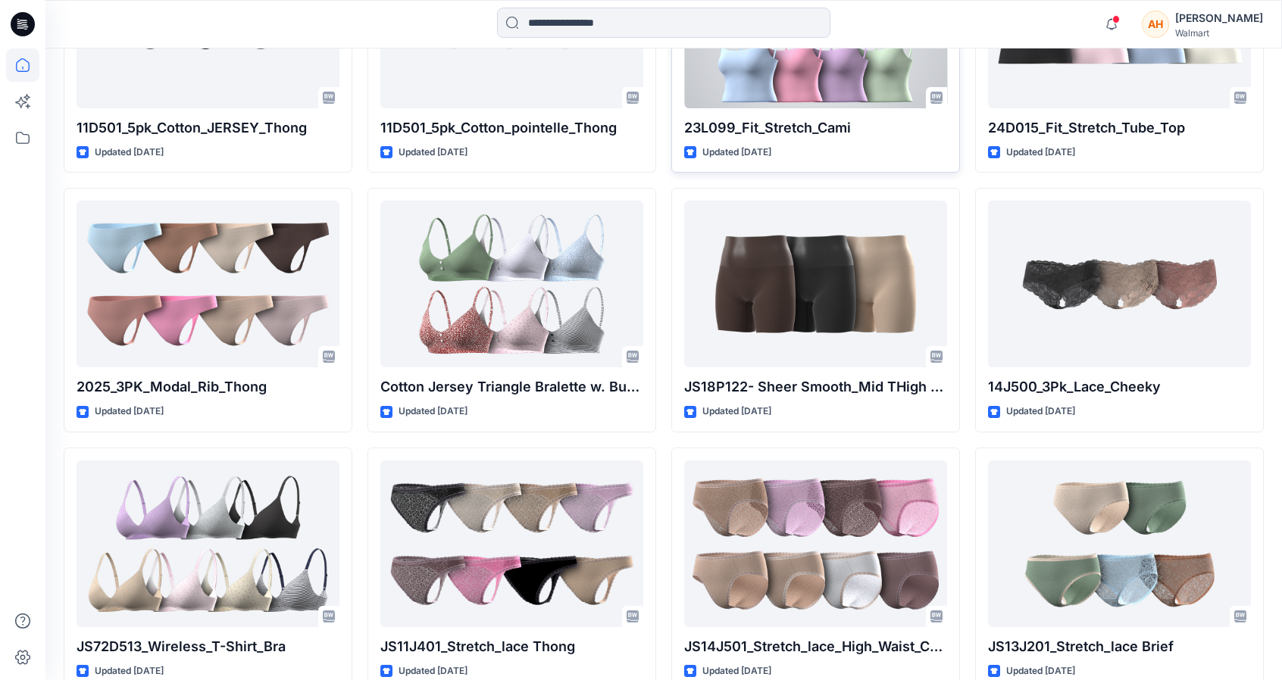
scroll to position [13067, 0]
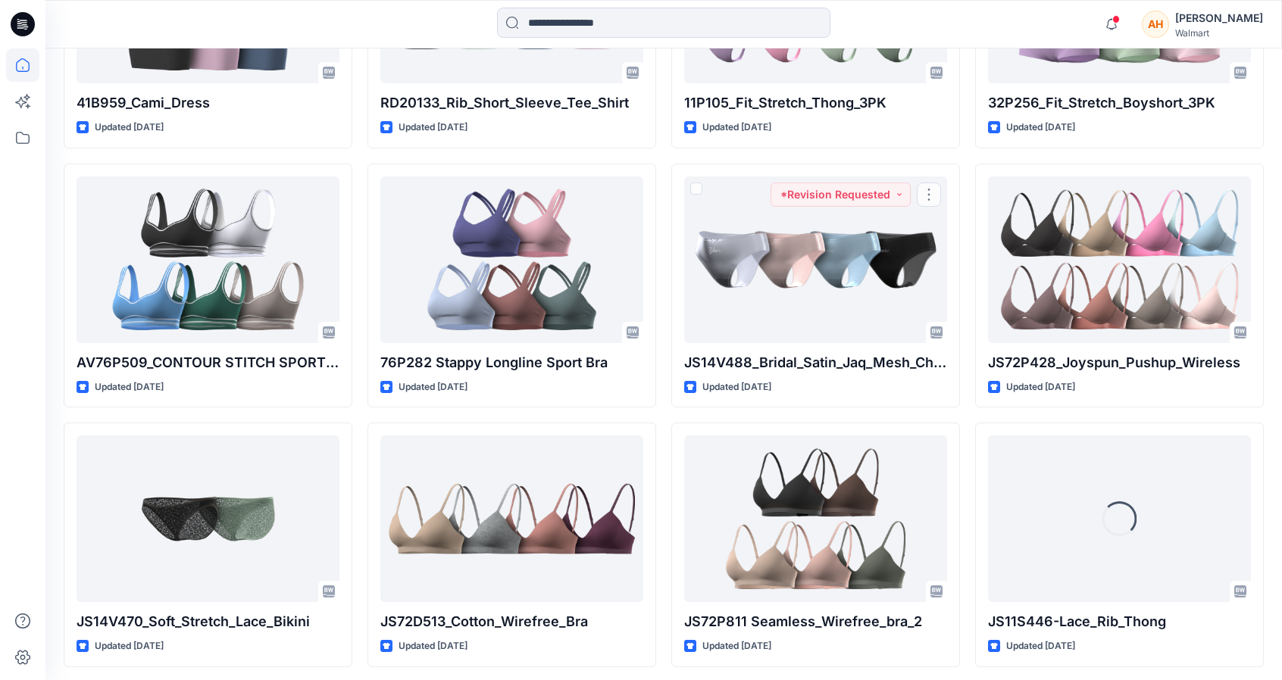
drag, startPoint x: 1292, startPoint y: 589, endPoint x: 1291, endPoint y: 648, distance: 59.1
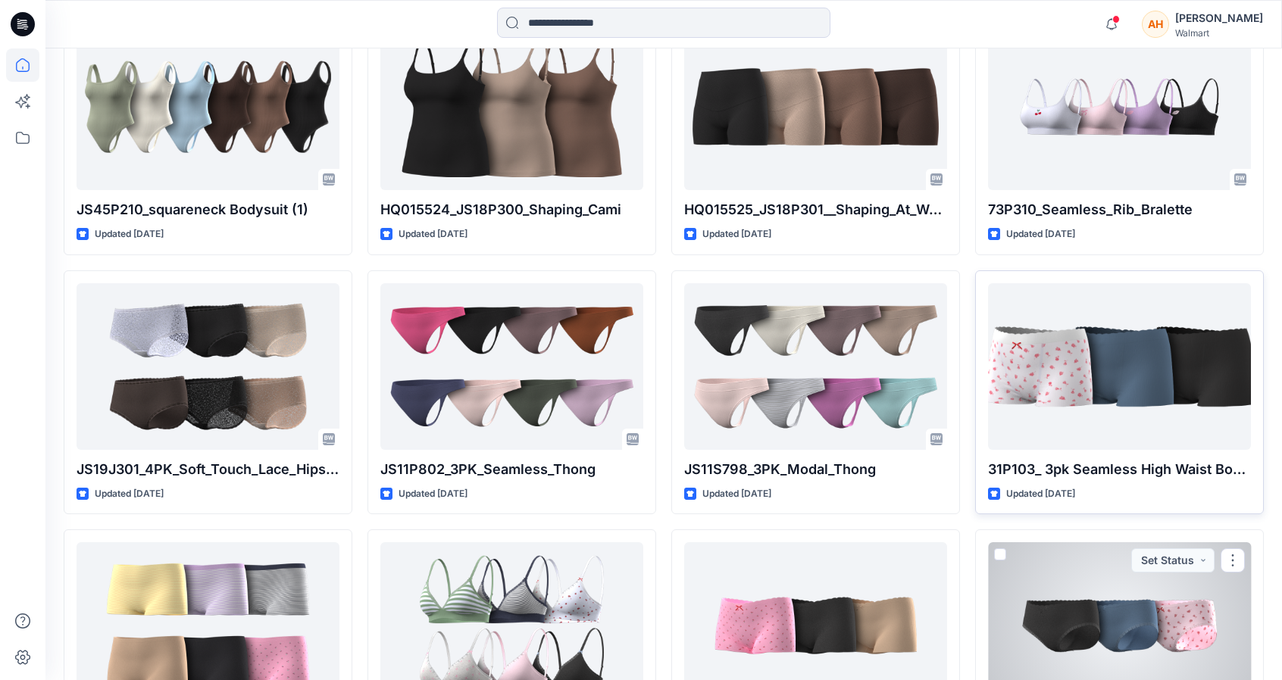
scroll to position [17294, 0]
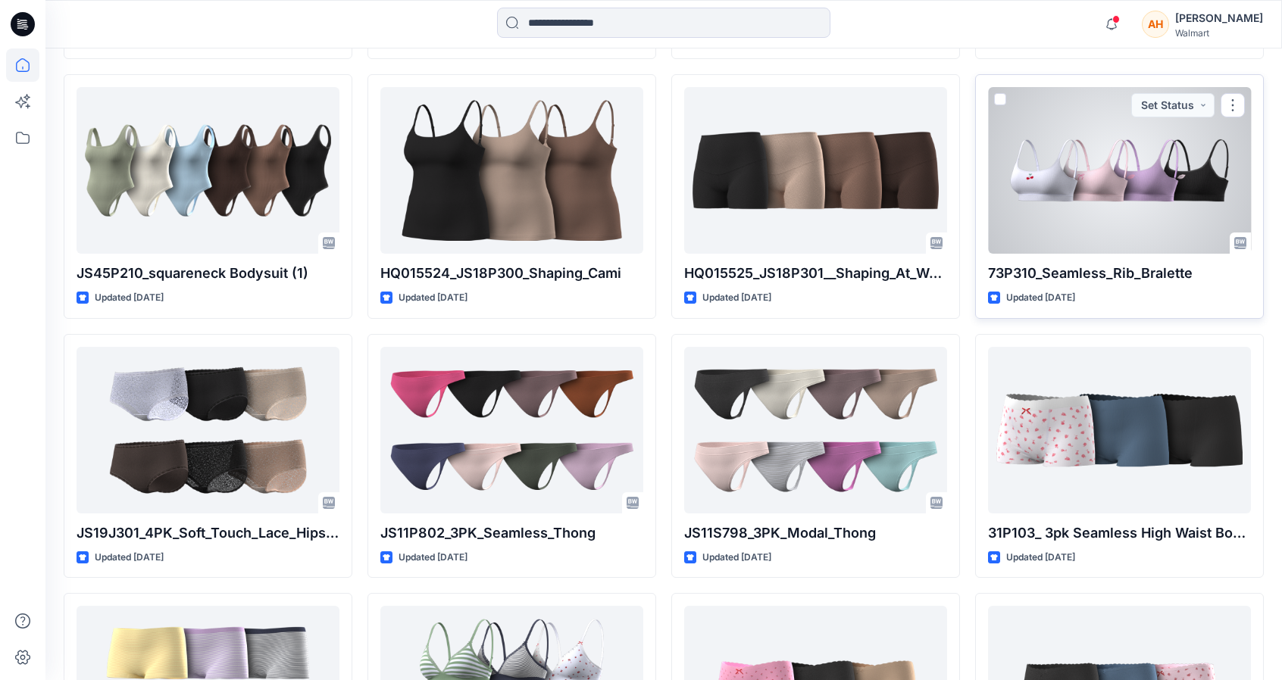
click at [1128, 148] on div at bounding box center [1119, 170] width 263 height 167
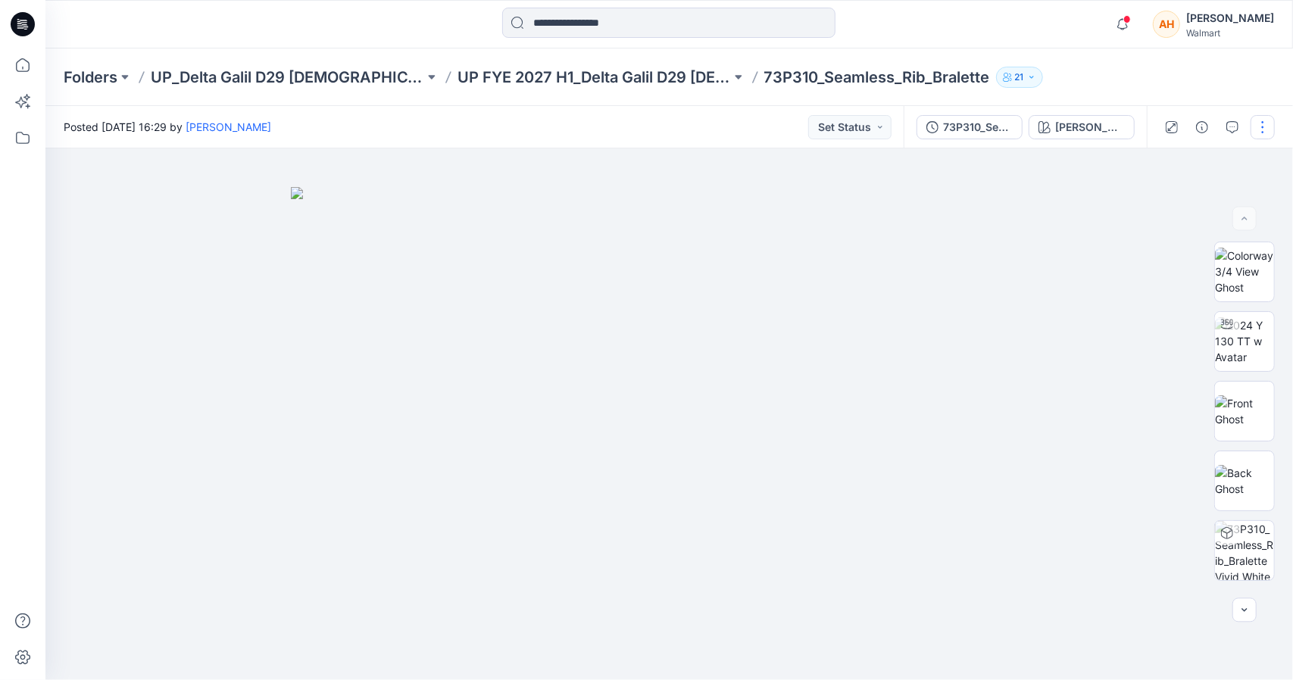
click at [1264, 131] on button "button" at bounding box center [1263, 127] width 24 height 24
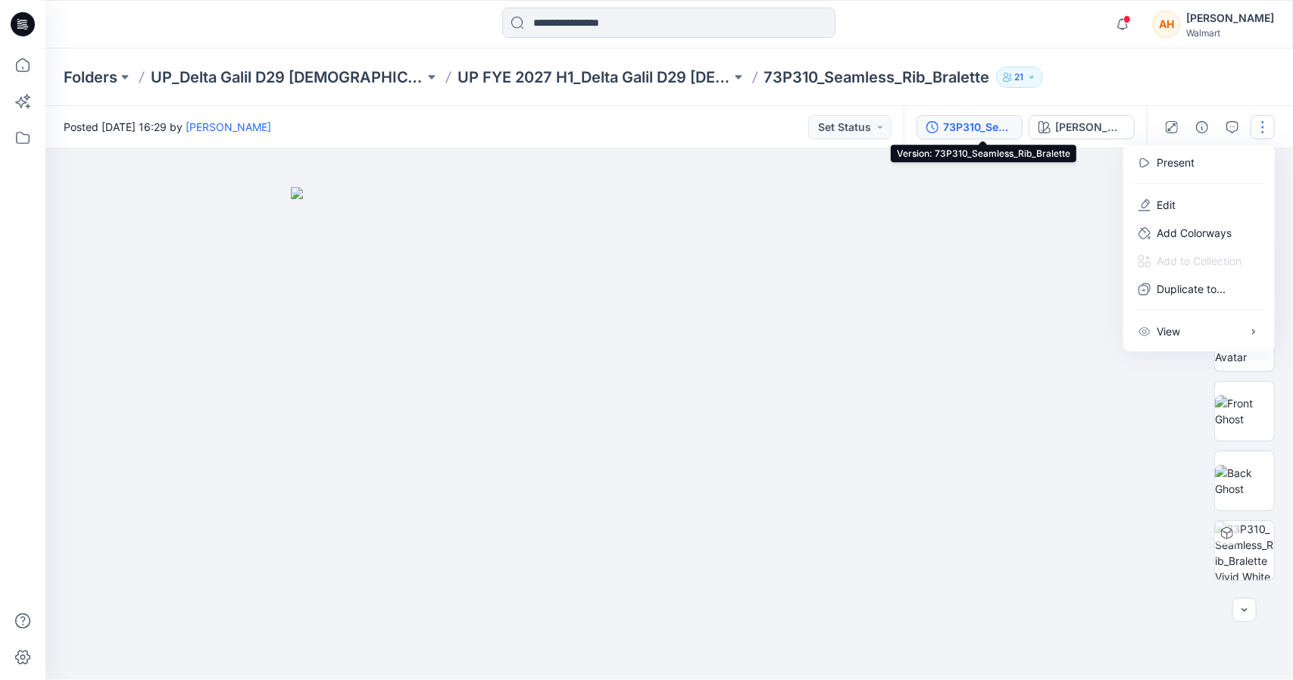
click at [989, 122] on div "73P310_Seamless_Rib_Bralette" at bounding box center [978, 127] width 70 height 17
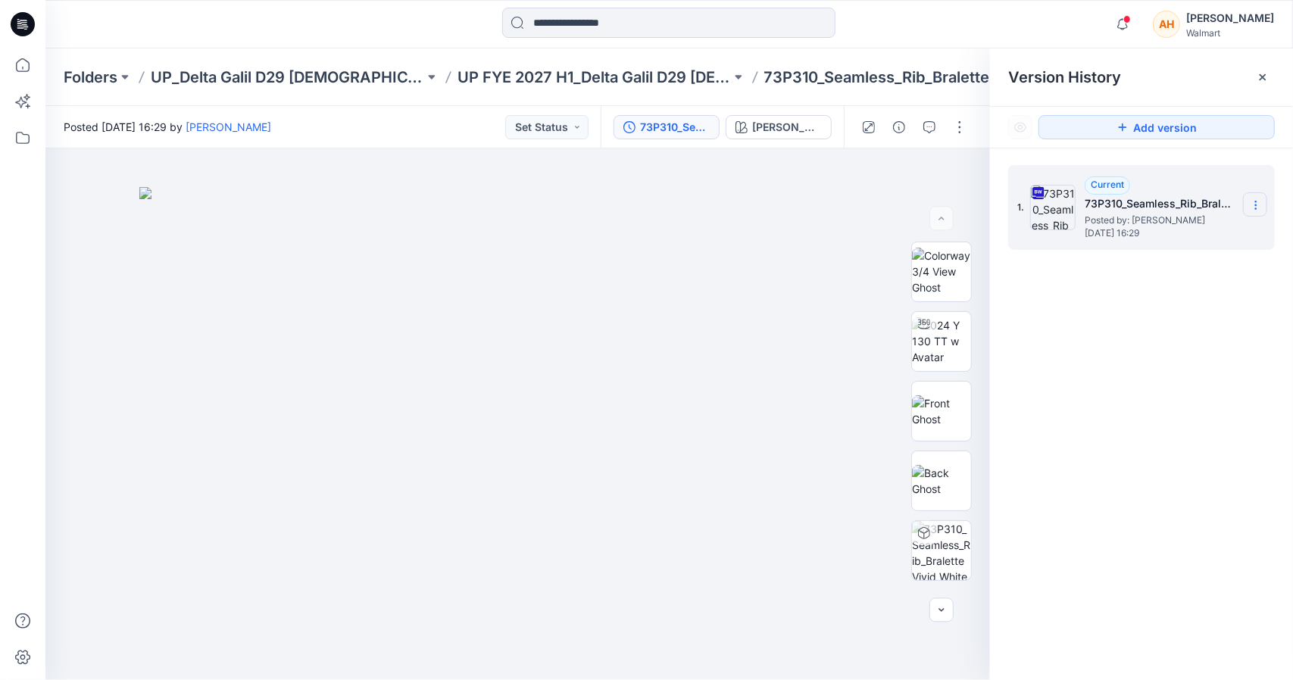
click at [1249, 208] on section at bounding box center [1255, 204] width 24 height 24
click at [1210, 234] on span "Download Source BW File" at bounding box center [1179, 235] width 127 height 18
